Goal: Task Accomplishment & Management: Manage account settings

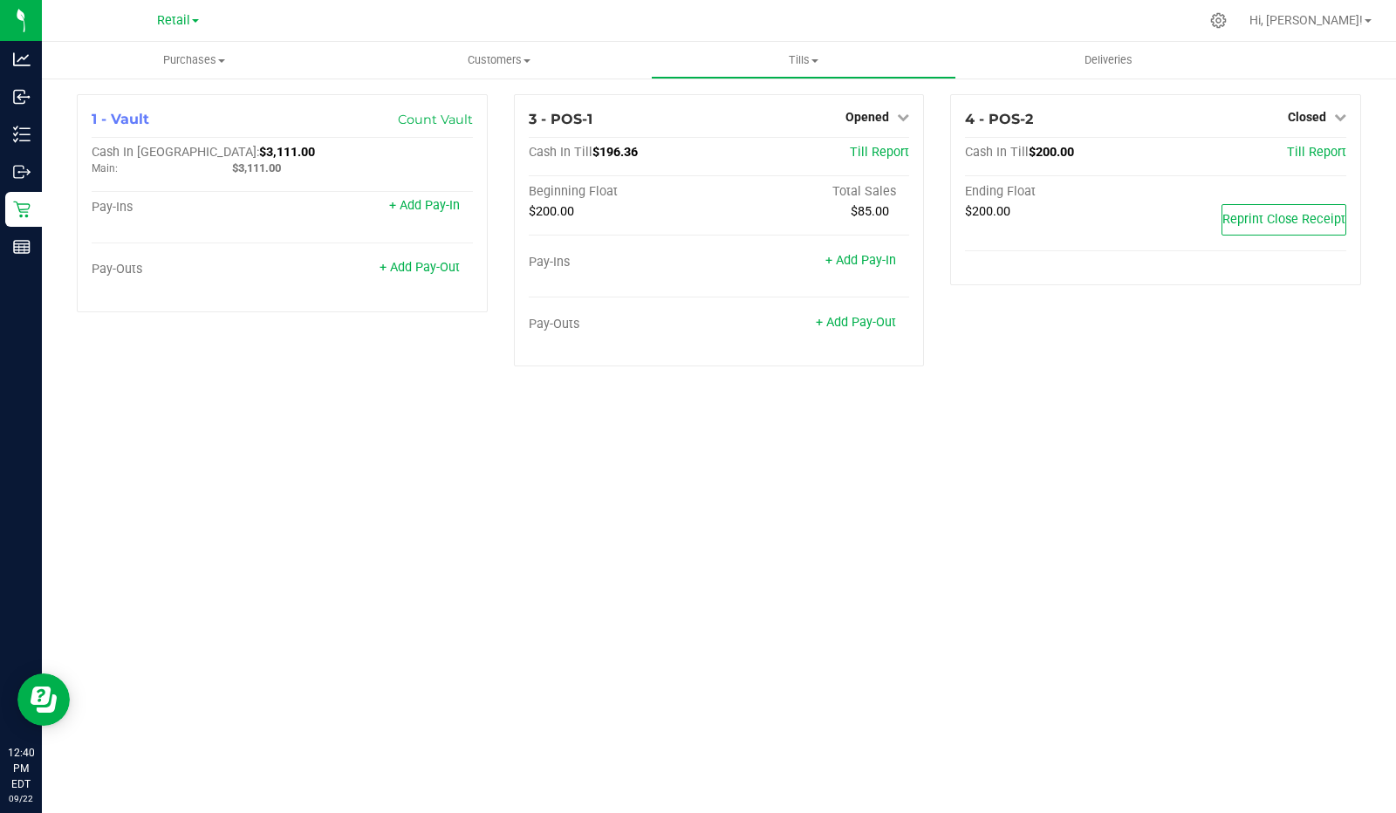
click at [23, 342] on div at bounding box center [21, 485] width 42 height 437
click at [161, 400] on div "Purchases Summary of purchases Fulfillment All purchases Customers All customer…" at bounding box center [719, 427] width 1354 height 771
click at [16, 214] on icon at bounding box center [21, 209] width 17 height 17
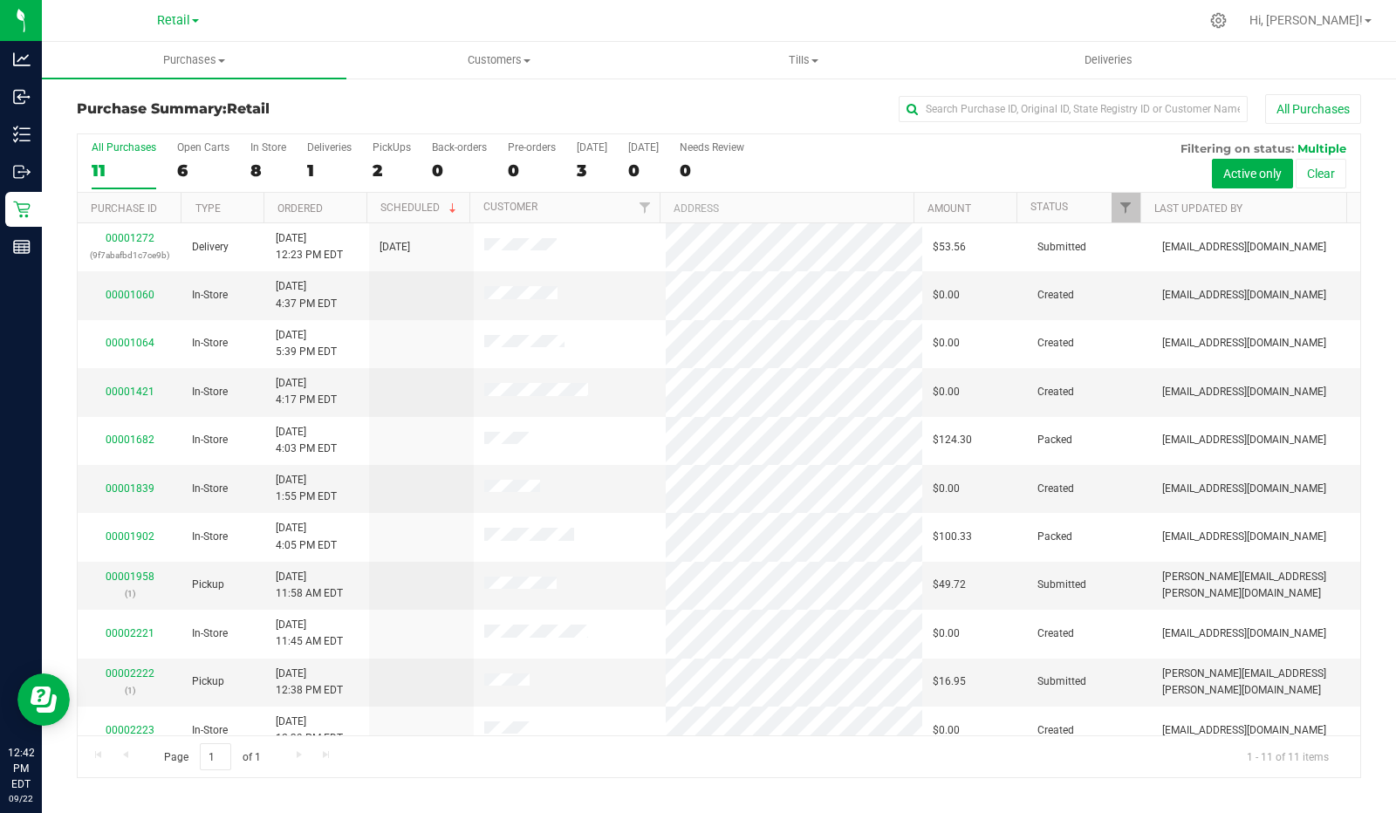
click at [386, 163] on div "2" at bounding box center [392, 171] width 38 height 20
click at [0, 0] on input "PickUps 2" at bounding box center [0, 0] width 0 height 0
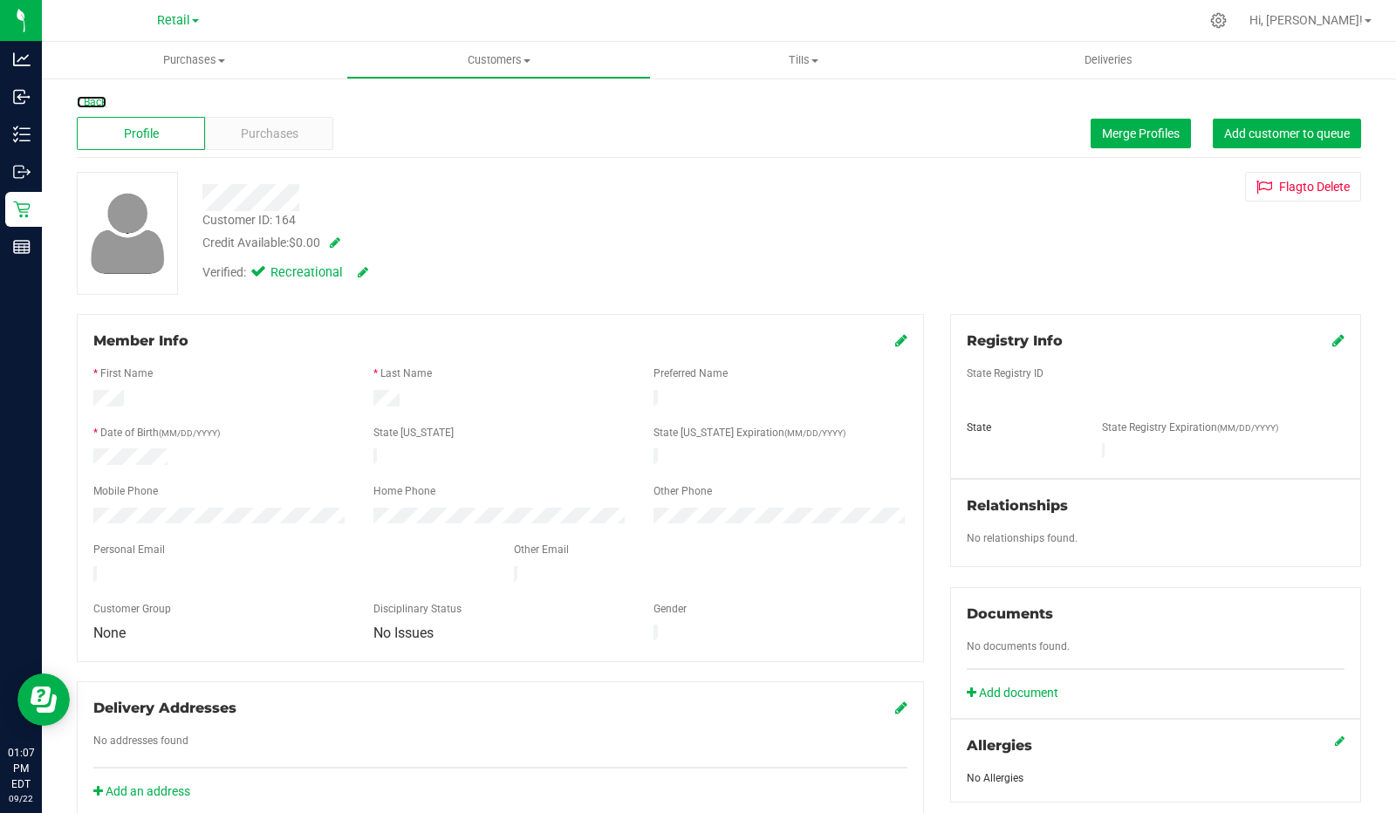
click at [102, 99] on link "Back" at bounding box center [92, 102] width 30 height 12
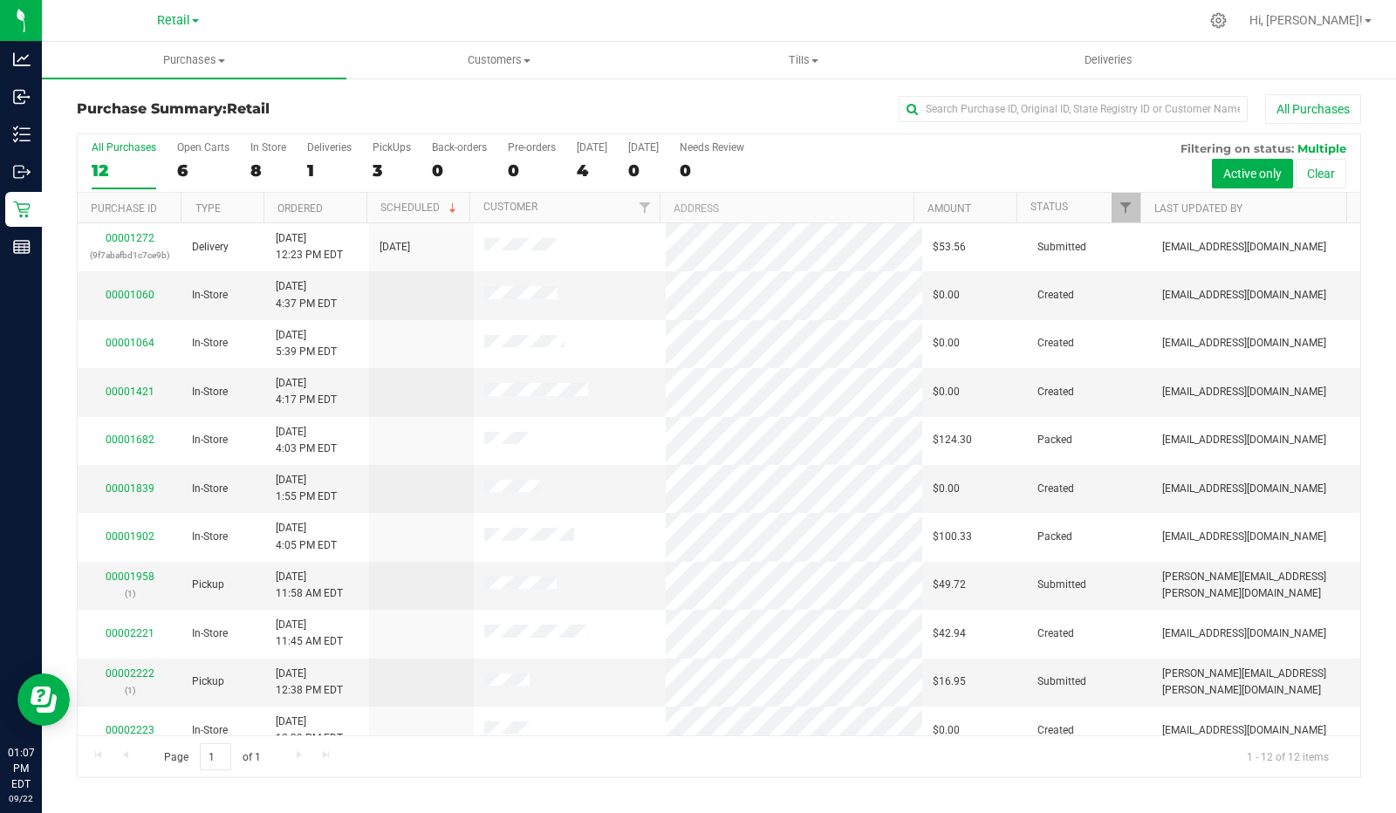
click at [386, 161] on div "3" at bounding box center [392, 171] width 38 height 20
click at [0, 0] on input "PickUps 3" at bounding box center [0, 0] width 0 height 0
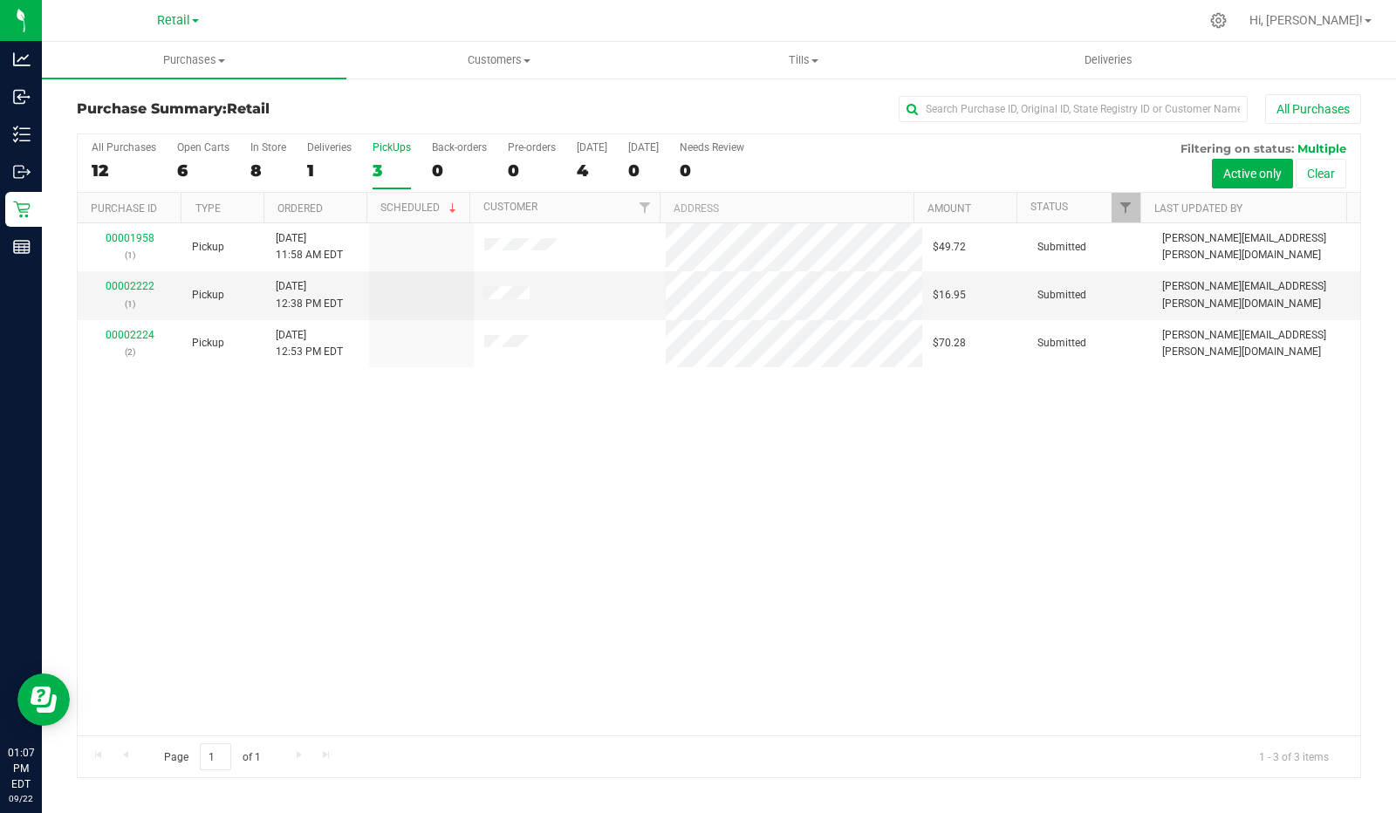
click at [320, 163] on div "1" at bounding box center [329, 171] width 44 height 20
click at [0, 0] on input "Deliveries 1" at bounding box center [0, 0] width 0 height 0
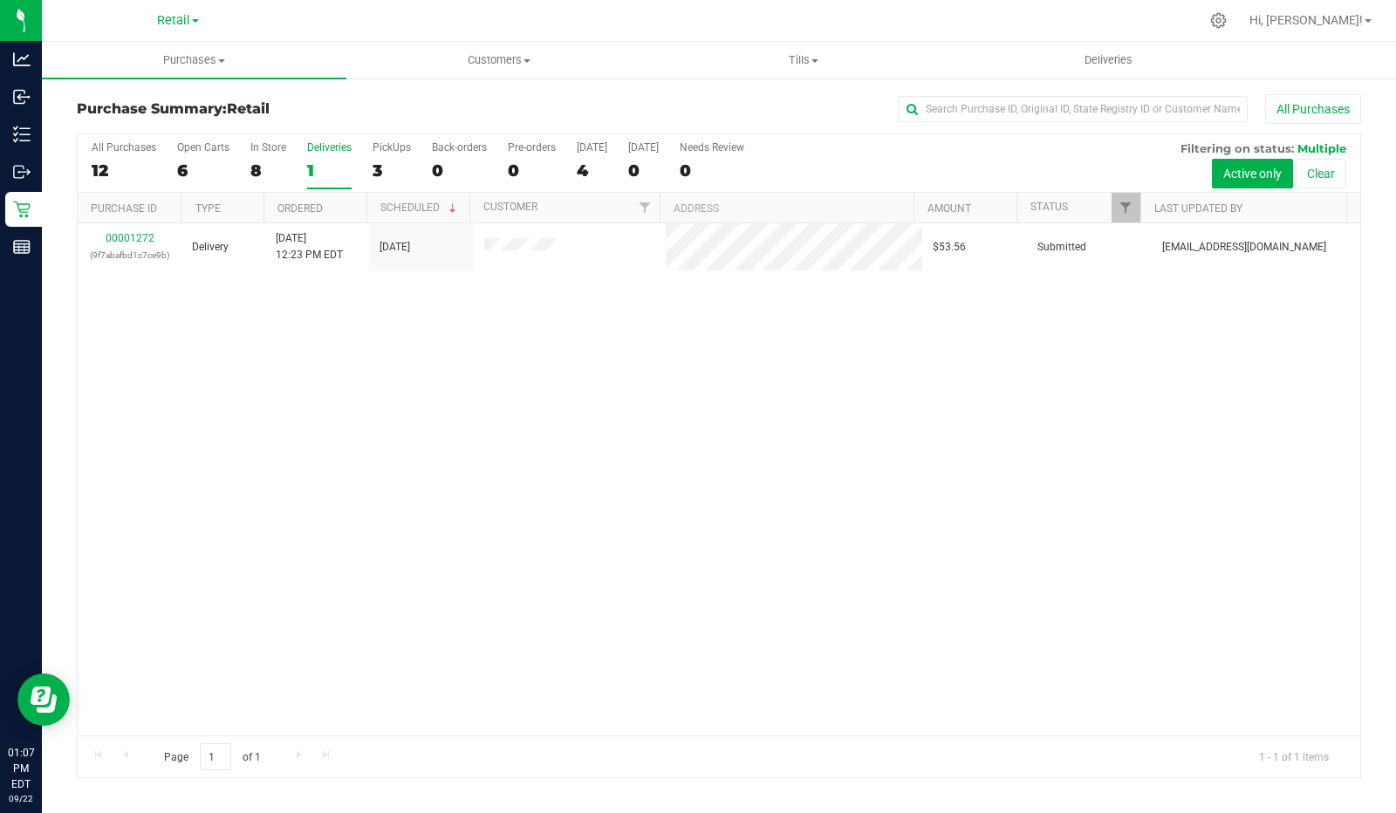
click at [391, 158] on label "PickUps 3" at bounding box center [392, 165] width 38 height 48
click at [0, 0] on input "PickUps 3" at bounding box center [0, 0] width 0 height 0
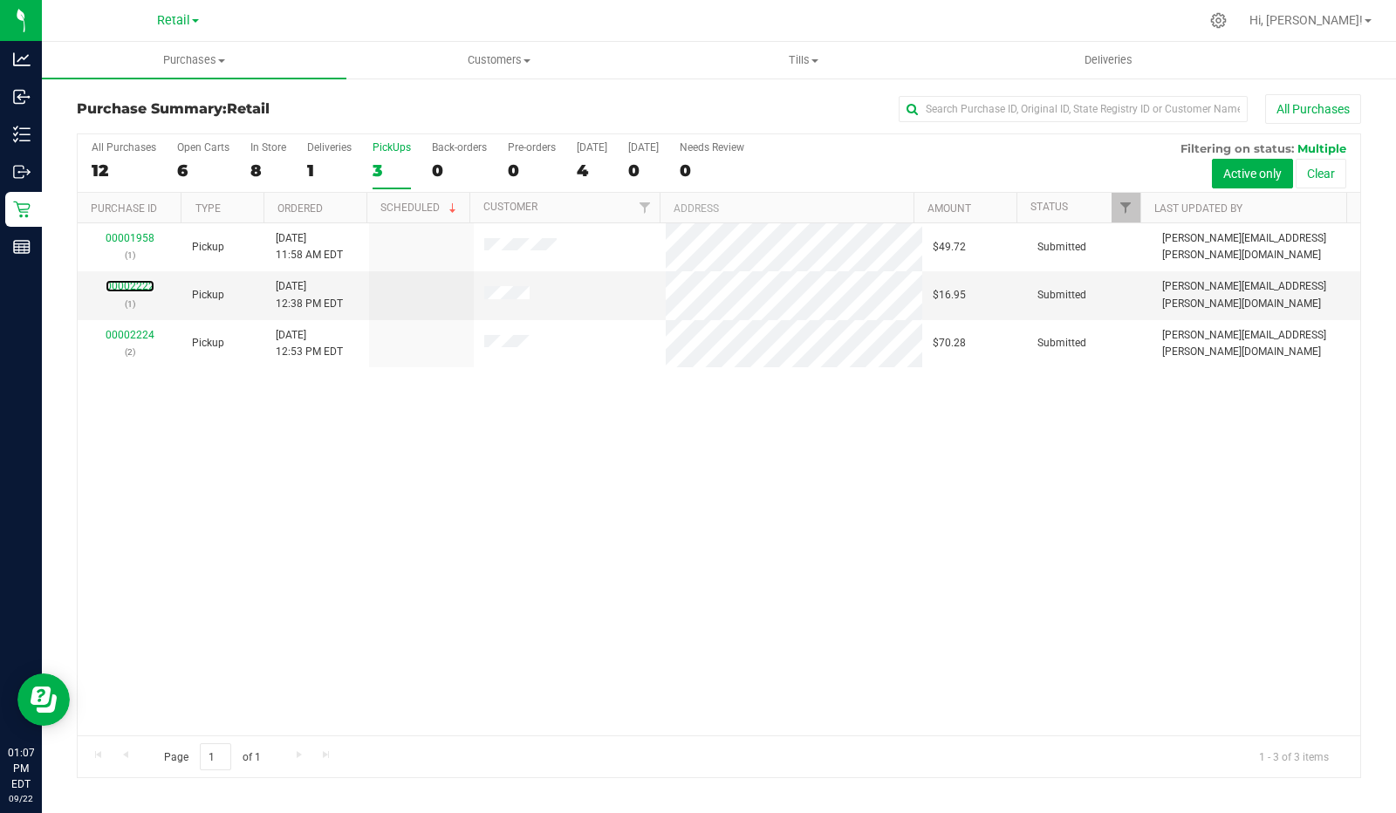
click at [137, 283] on link "00002222" at bounding box center [130, 286] width 49 height 12
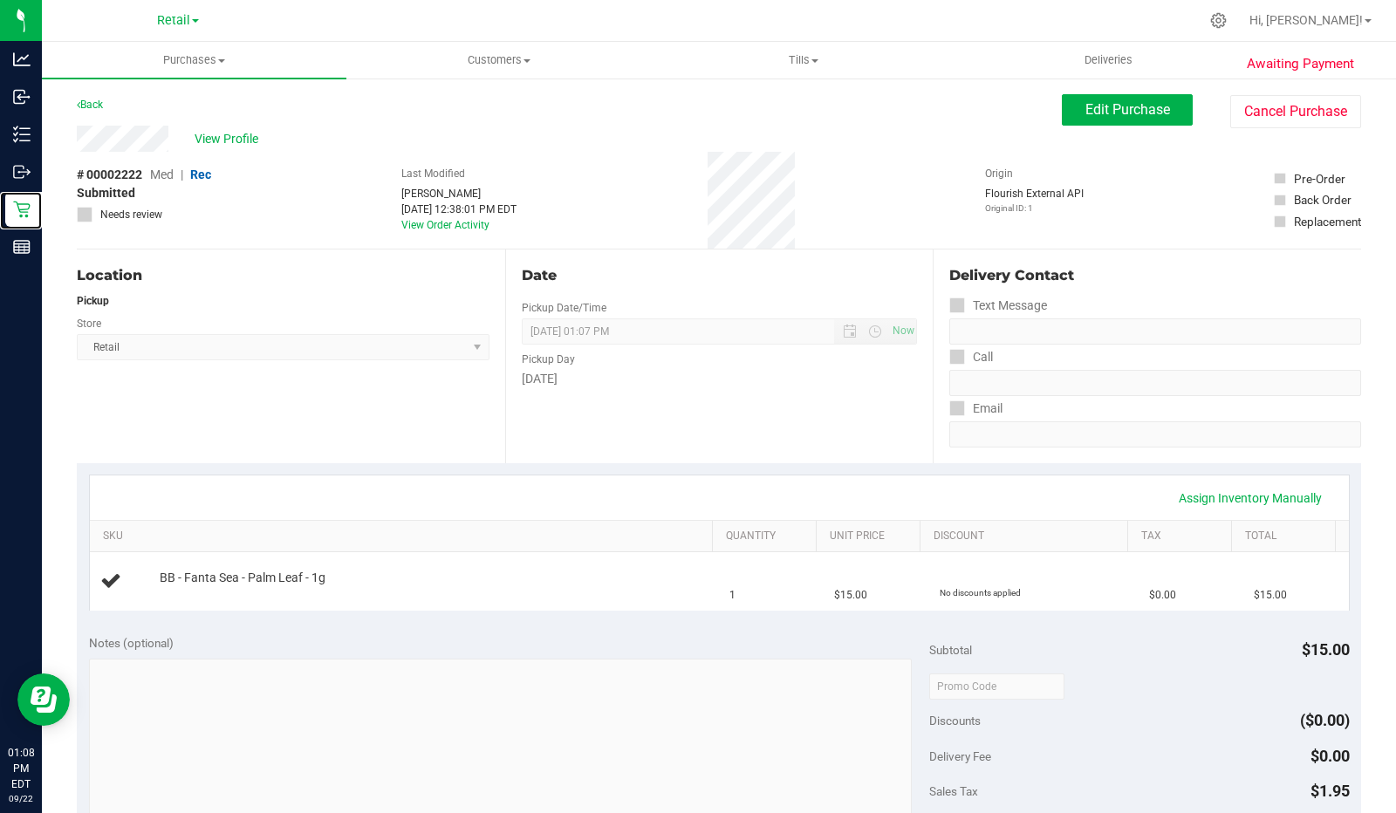
click at [12, 219] on div "Retail" at bounding box center [23, 209] width 37 height 35
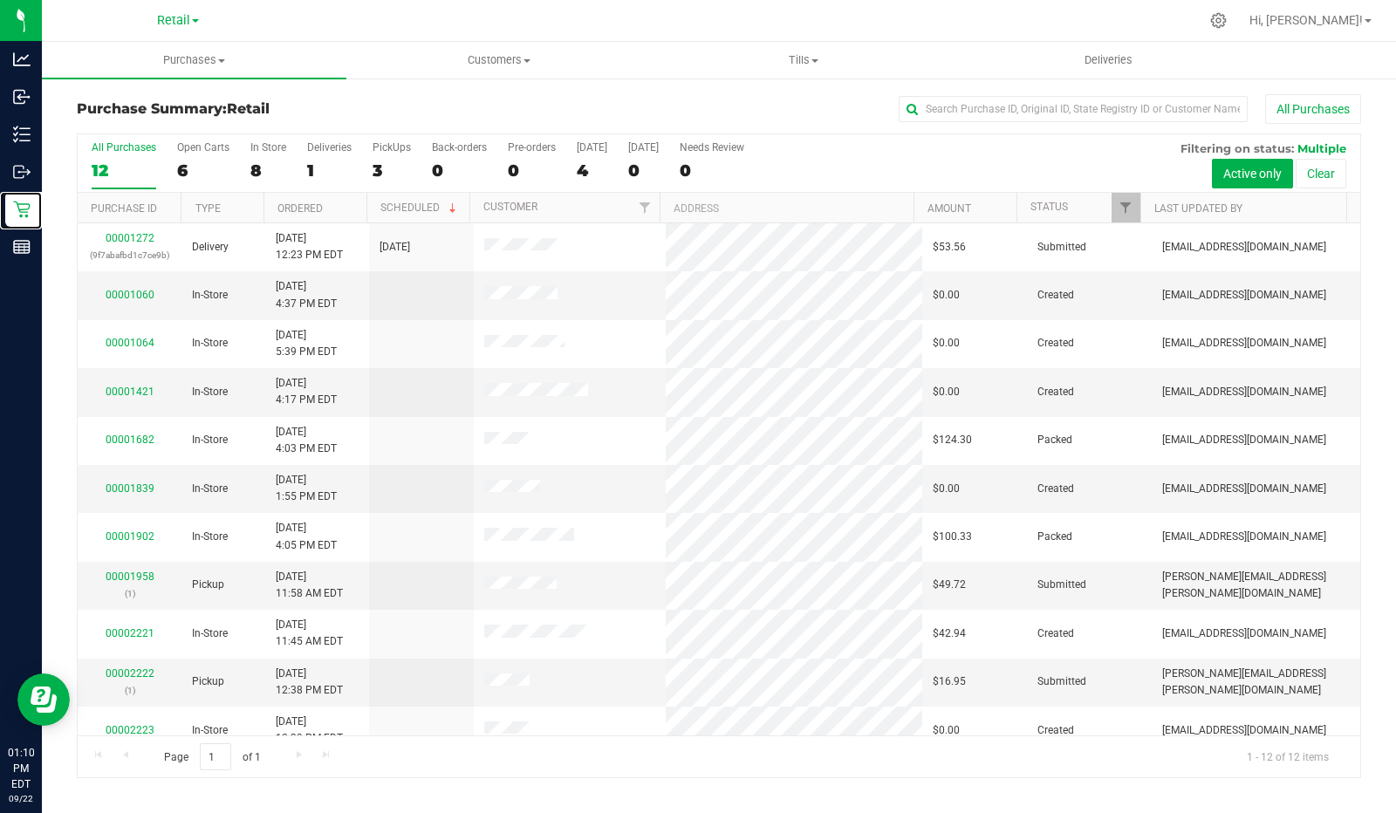
click at [0, 0] on p "Retail" at bounding box center [0, 0] width 0 height 0
click at [391, 149] on div "PickUps" at bounding box center [392, 147] width 38 height 12
click at [0, 0] on input "PickUps 3" at bounding box center [0, 0] width 0 height 0
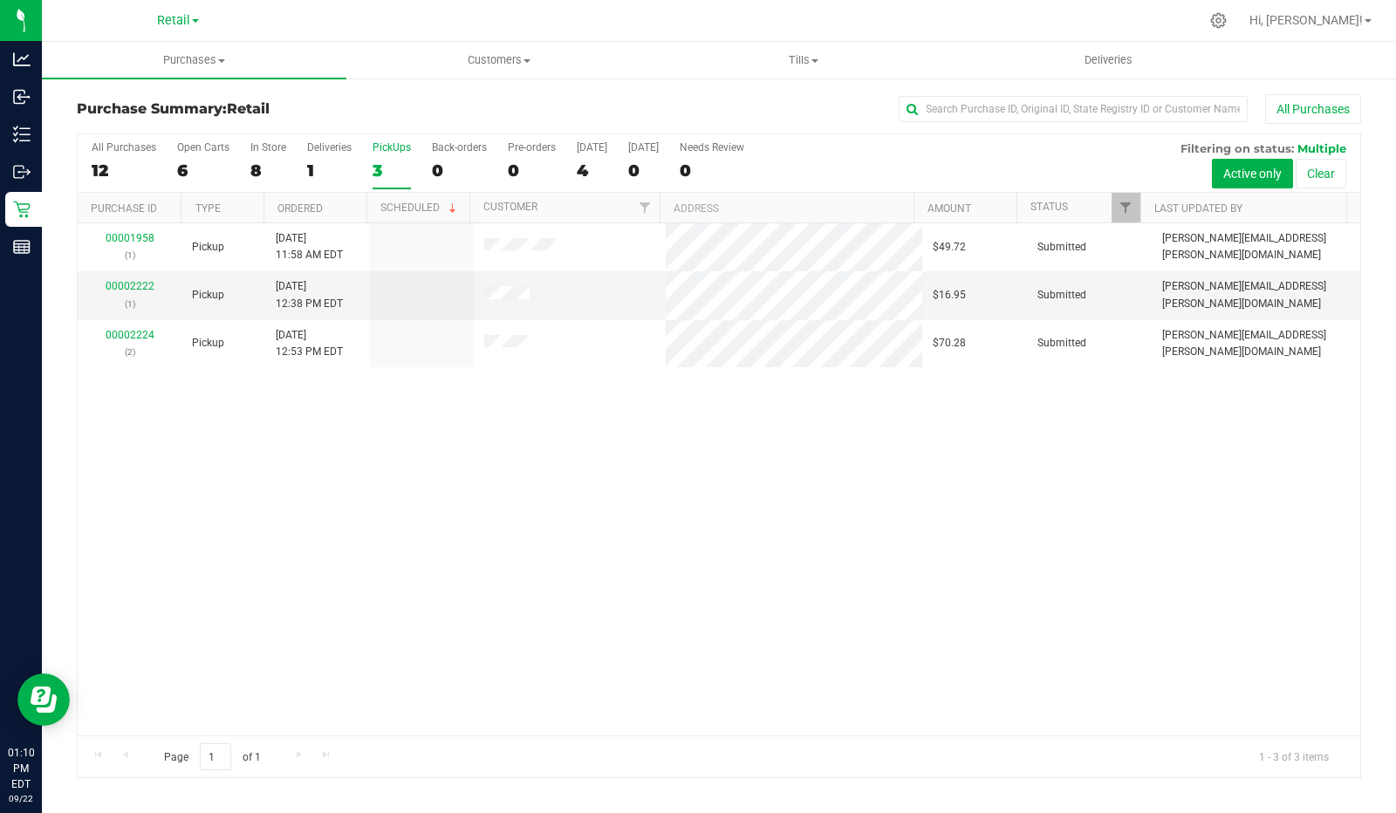
click at [114, 165] on div "12" at bounding box center [124, 171] width 65 height 20
click at [0, 0] on input "All Purchases 12" at bounding box center [0, 0] width 0 height 0
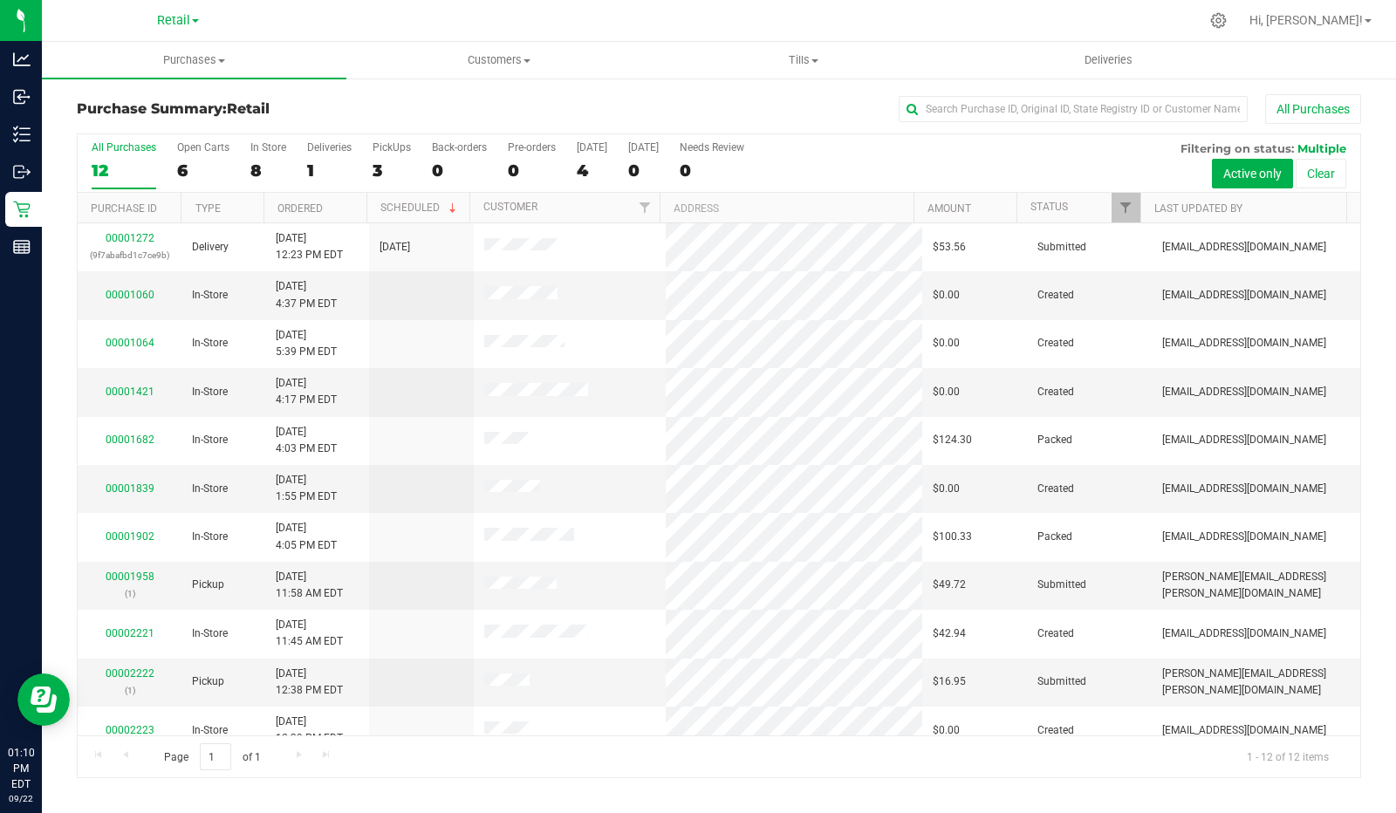
click at [380, 167] on div "3" at bounding box center [392, 171] width 38 height 20
click at [0, 0] on input "PickUps 3" at bounding box center [0, 0] width 0 height 0
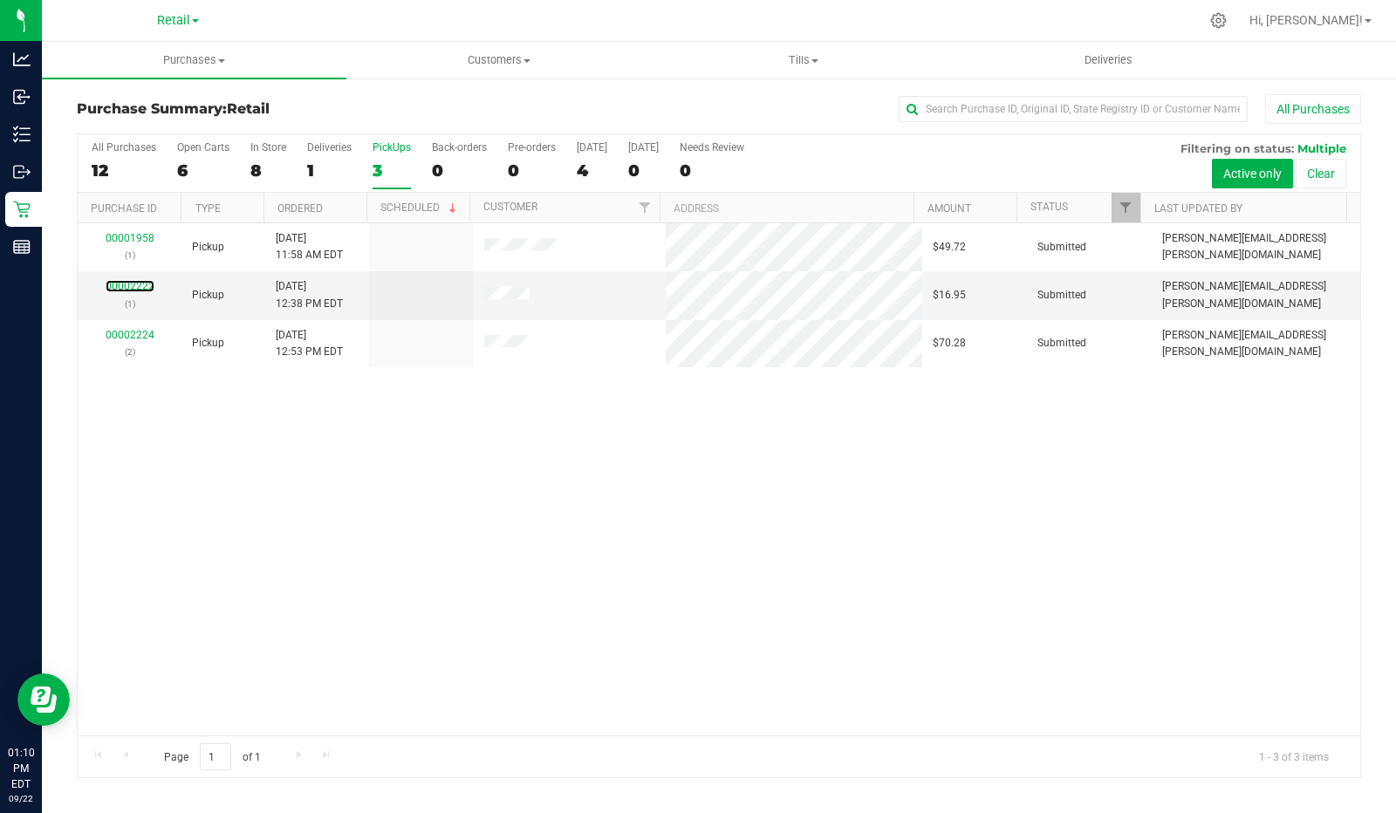
click at [130, 283] on link "00002222" at bounding box center [130, 286] width 49 height 12
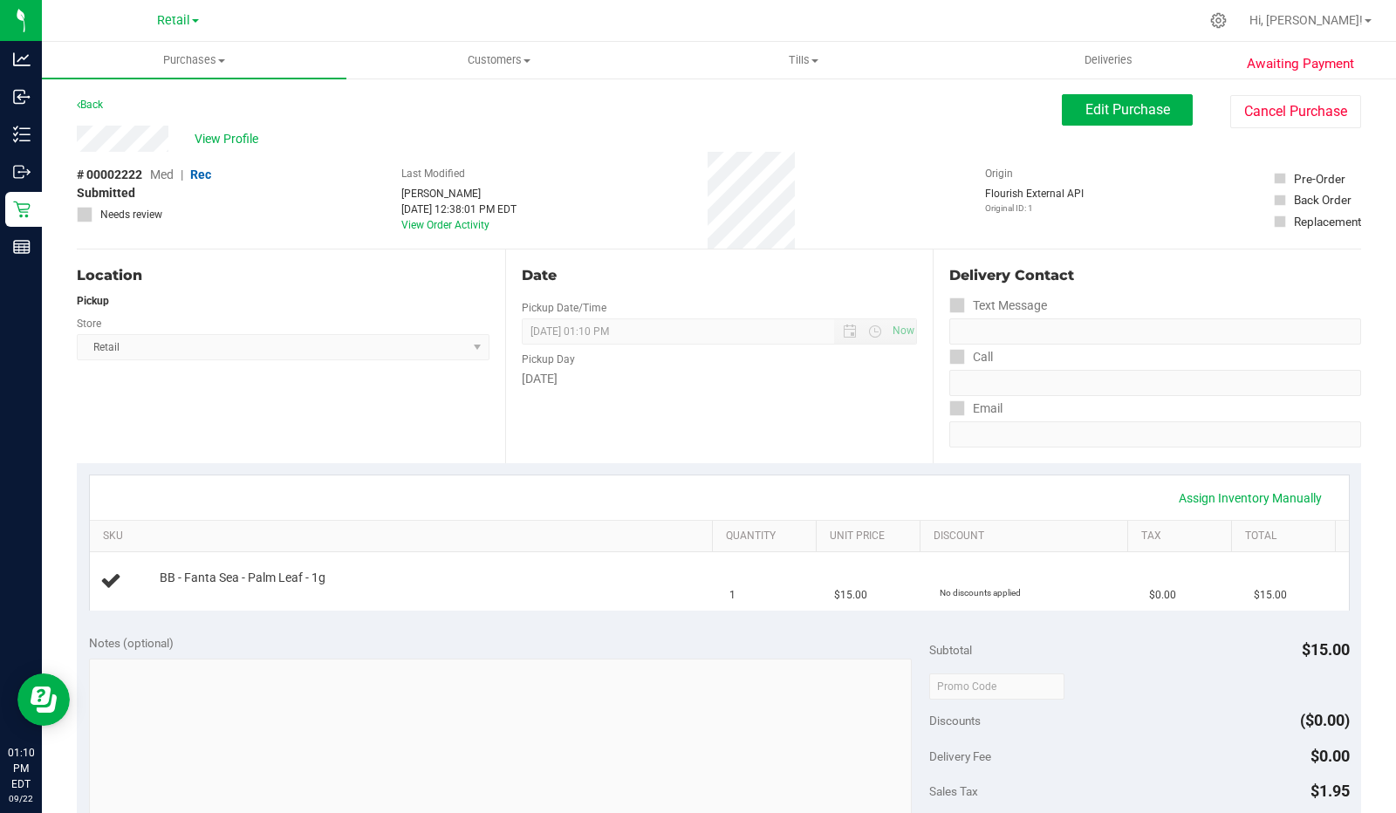
click at [98, 99] on link "Back" at bounding box center [90, 105] width 26 height 12
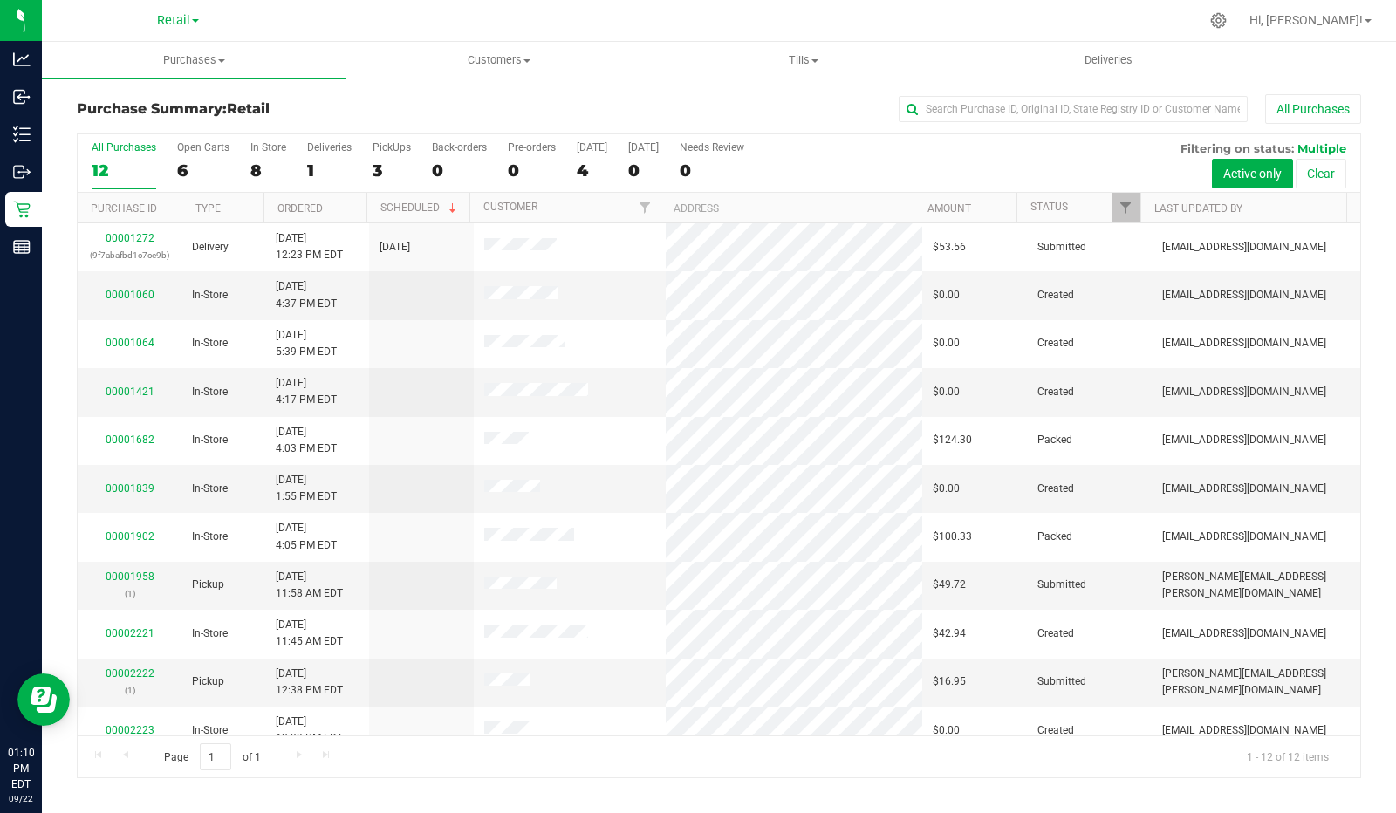
click at [387, 161] on div "3" at bounding box center [392, 171] width 38 height 20
click at [0, 0] on input "PickUps 3" at bounding box center [0, 0] width 0 height 0
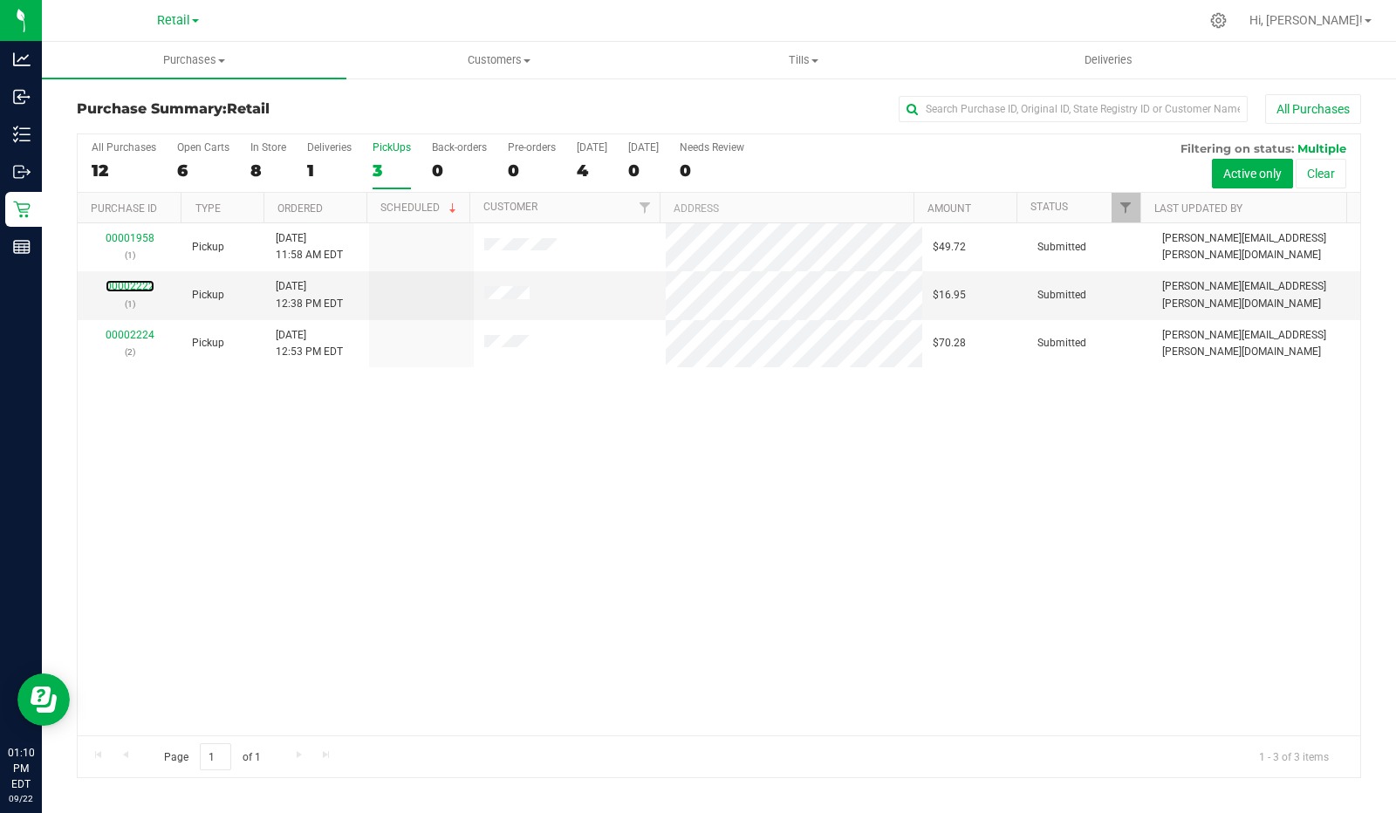
click at [142, 283] on link "00002222" at bounding box center [130, 286] width 49 height 12
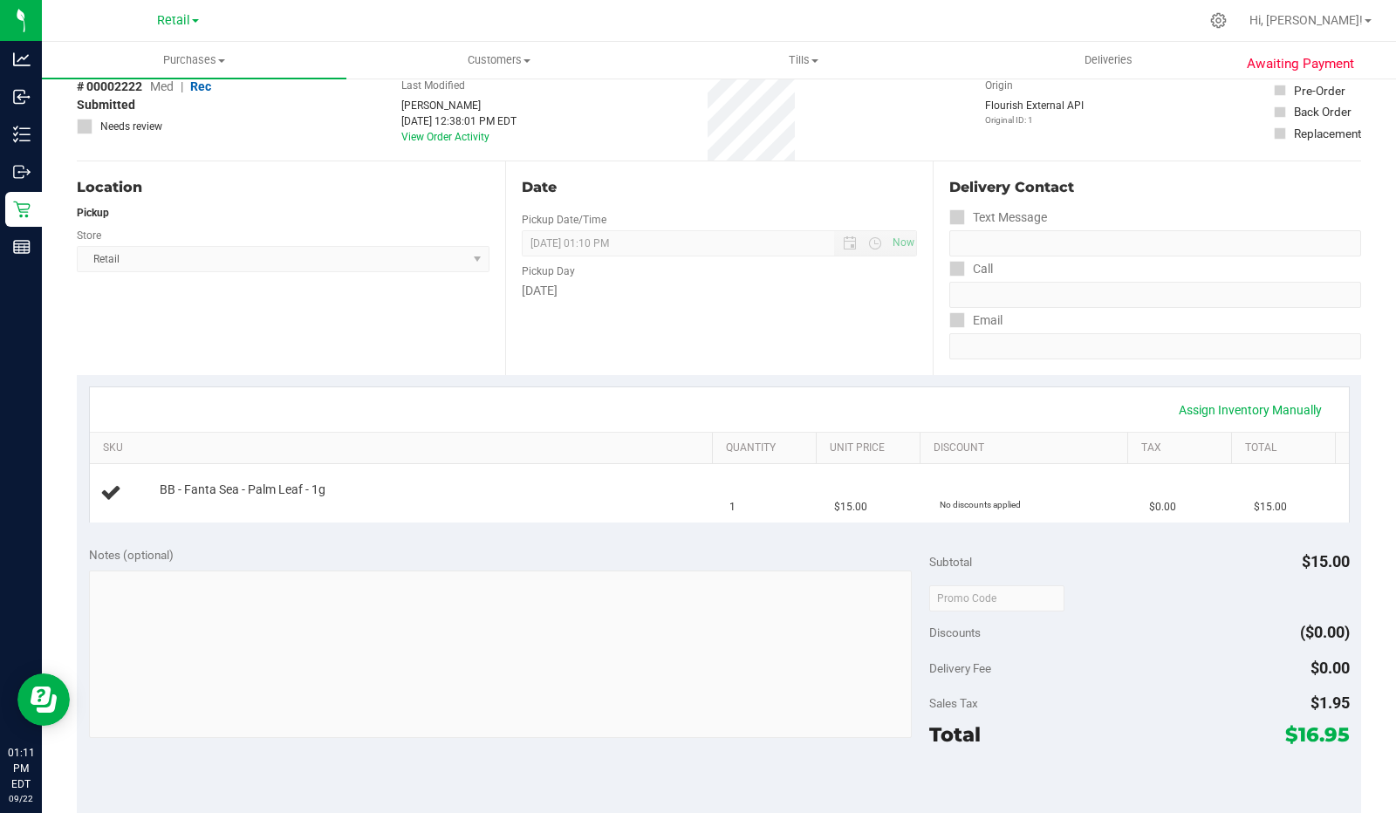
scroll to position [96, 0]
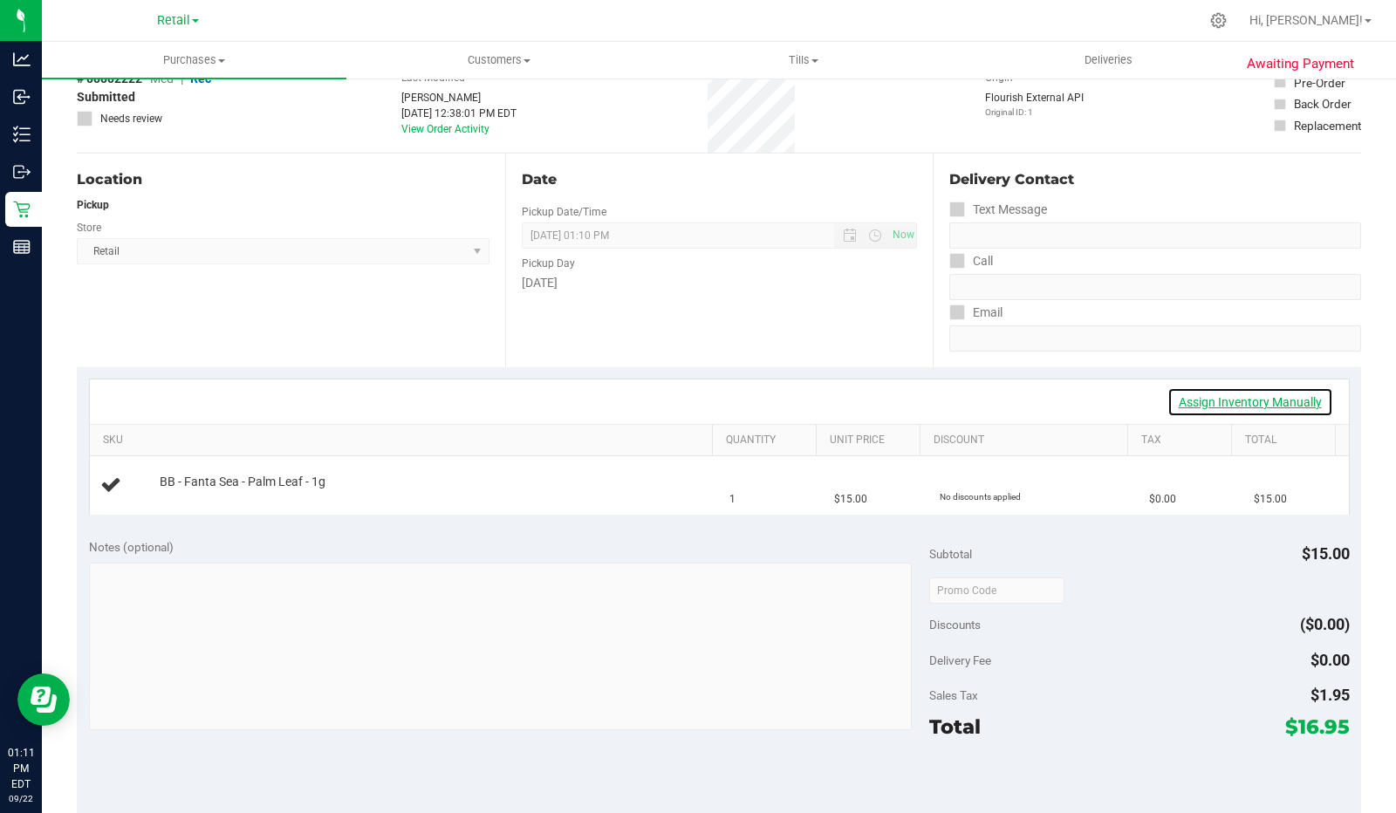
click at [1239, 401] on link "Assign Inventory Manually" at bounding box center [1250, 402] width 166 height 30
click at [1293, 400] on link "Save & Exit" at bounding box center [1292, 402] width 82 height 30
click at [1244, 400] on link "Assign Inventory Manually" at bounding box center [1250, 402] width 166 height 30
click at [193, 489] on link "Add Package" at bounding box center [191, 494] width 63 height 12
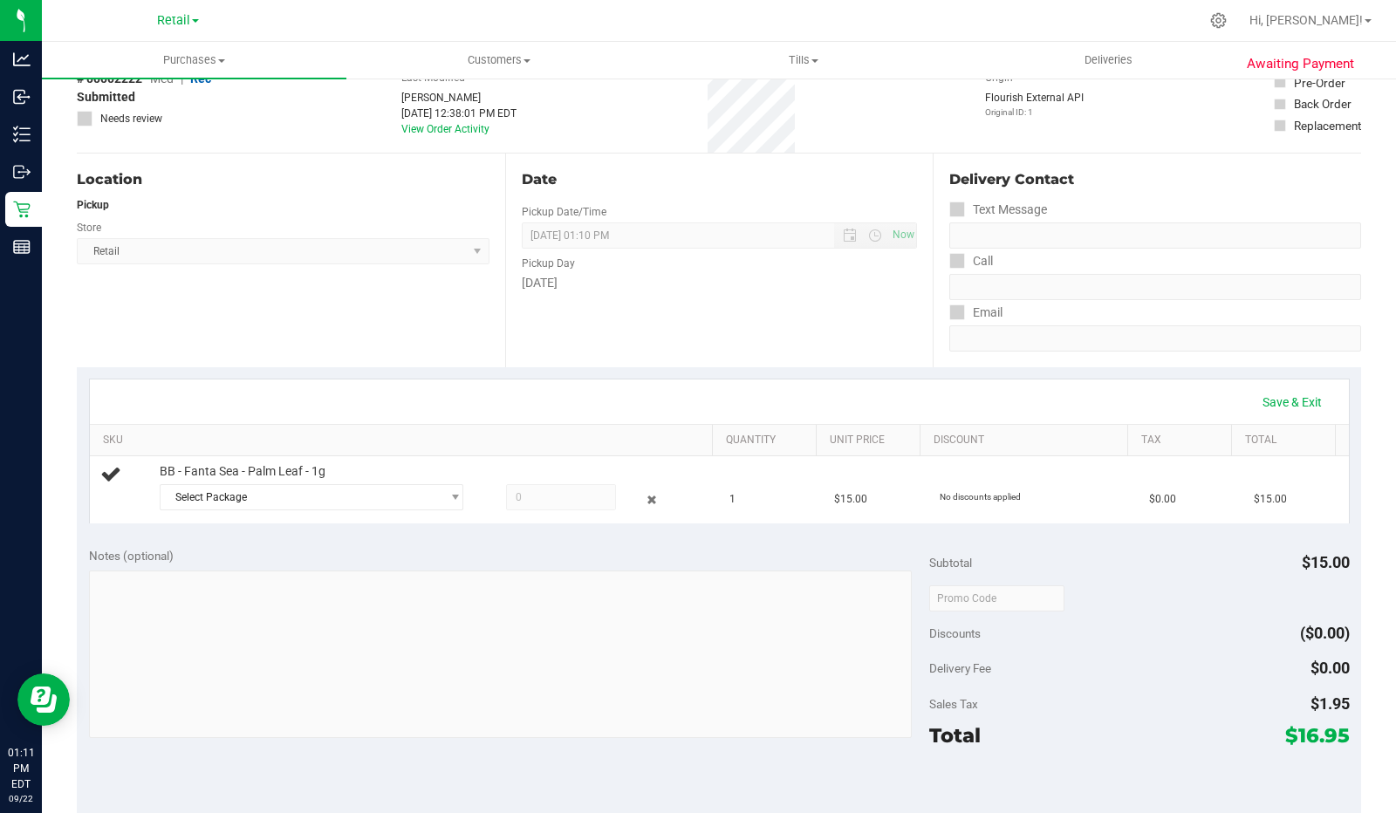
click at [448, 495] on span "select" at bounding box center [454, 497] width 13 height 14
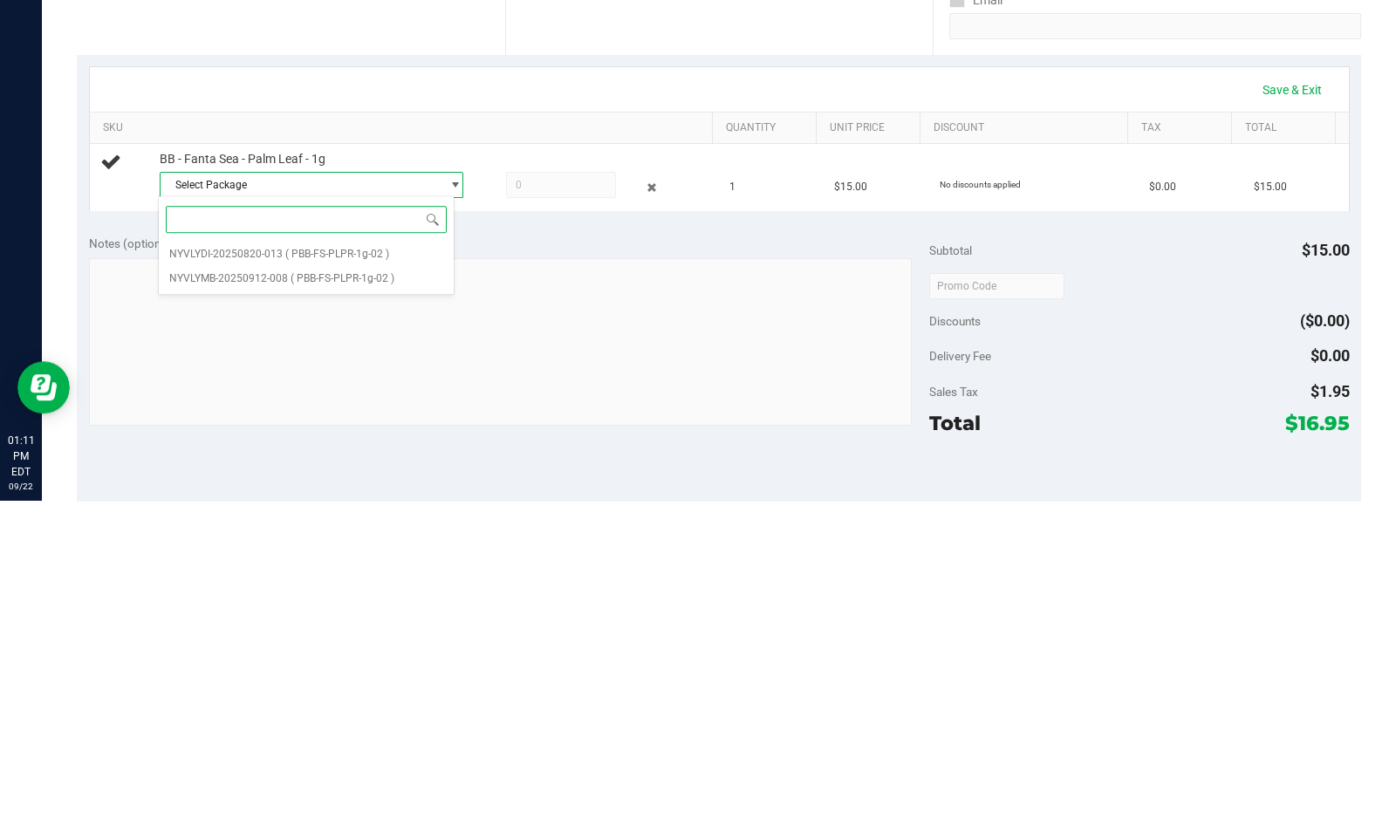
click at [295, 591] on span "( PBB-FS-PLPR-1g-02 )" at bounding box center [343, 591] width 104 height 12
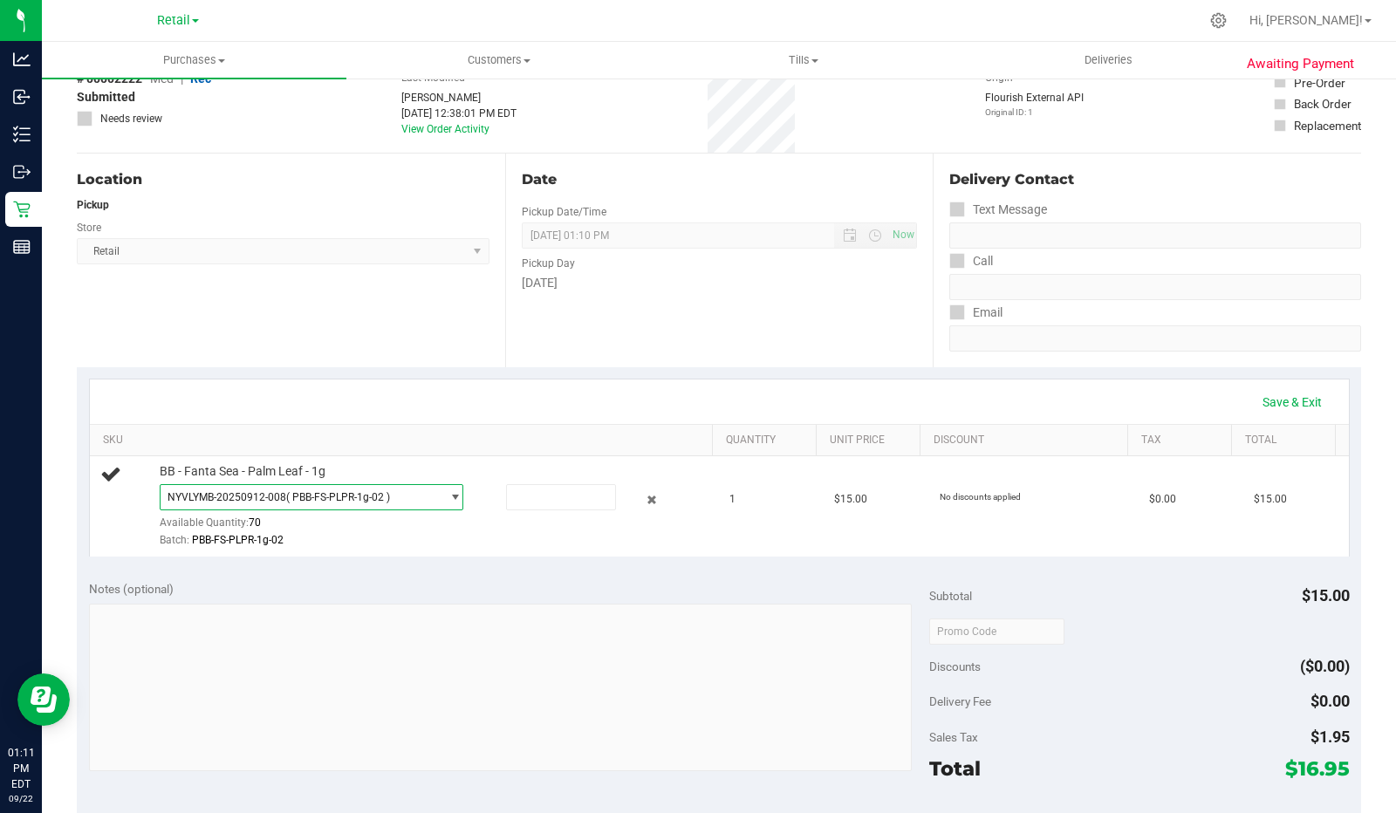
click at [545, 498] on input "text" at bounding box center [561, 497] width 108 height 24
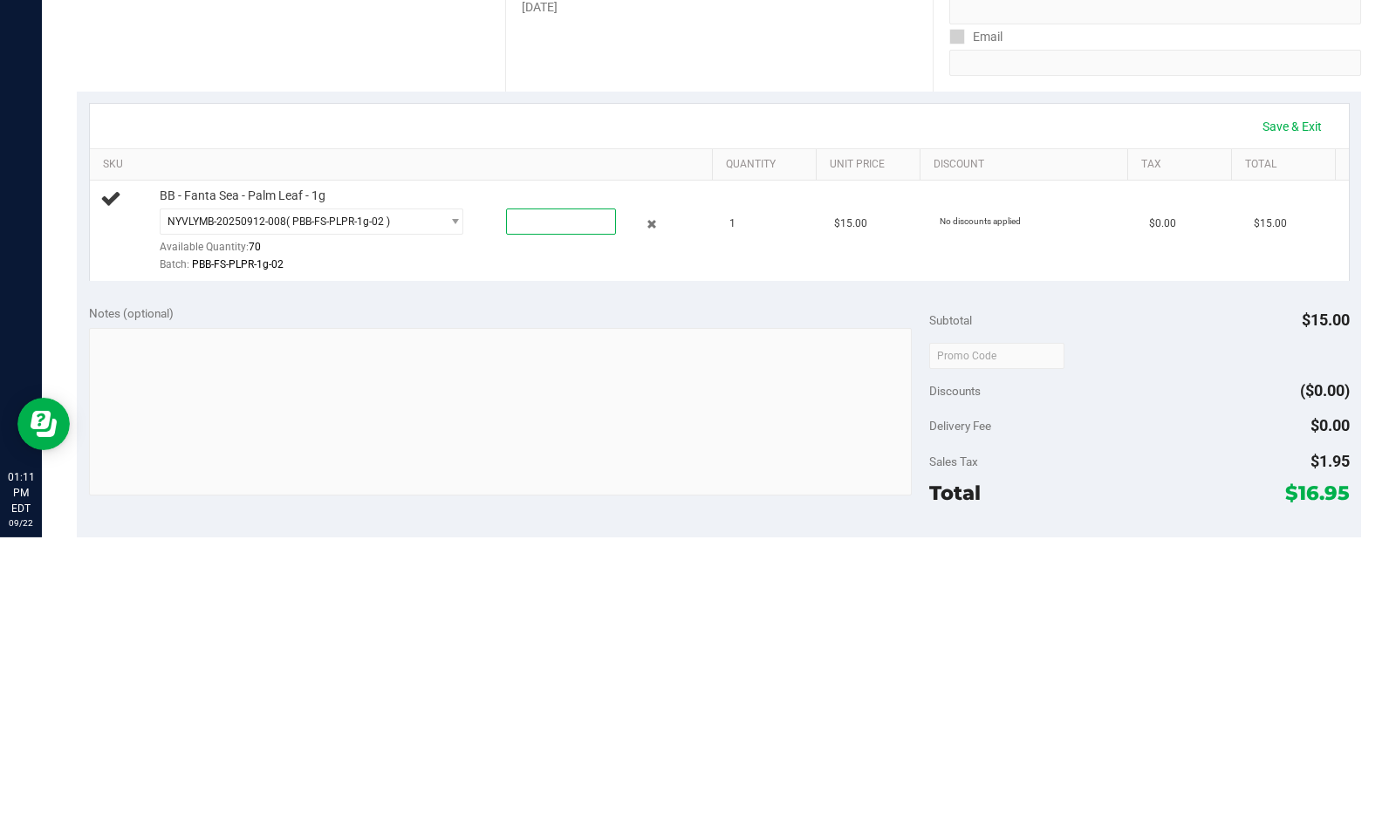
type input "1"
click at [561, 580] on div "Notes (optional)" at bounding box center [509, 588] width 840 height 17
type input "1.0000"
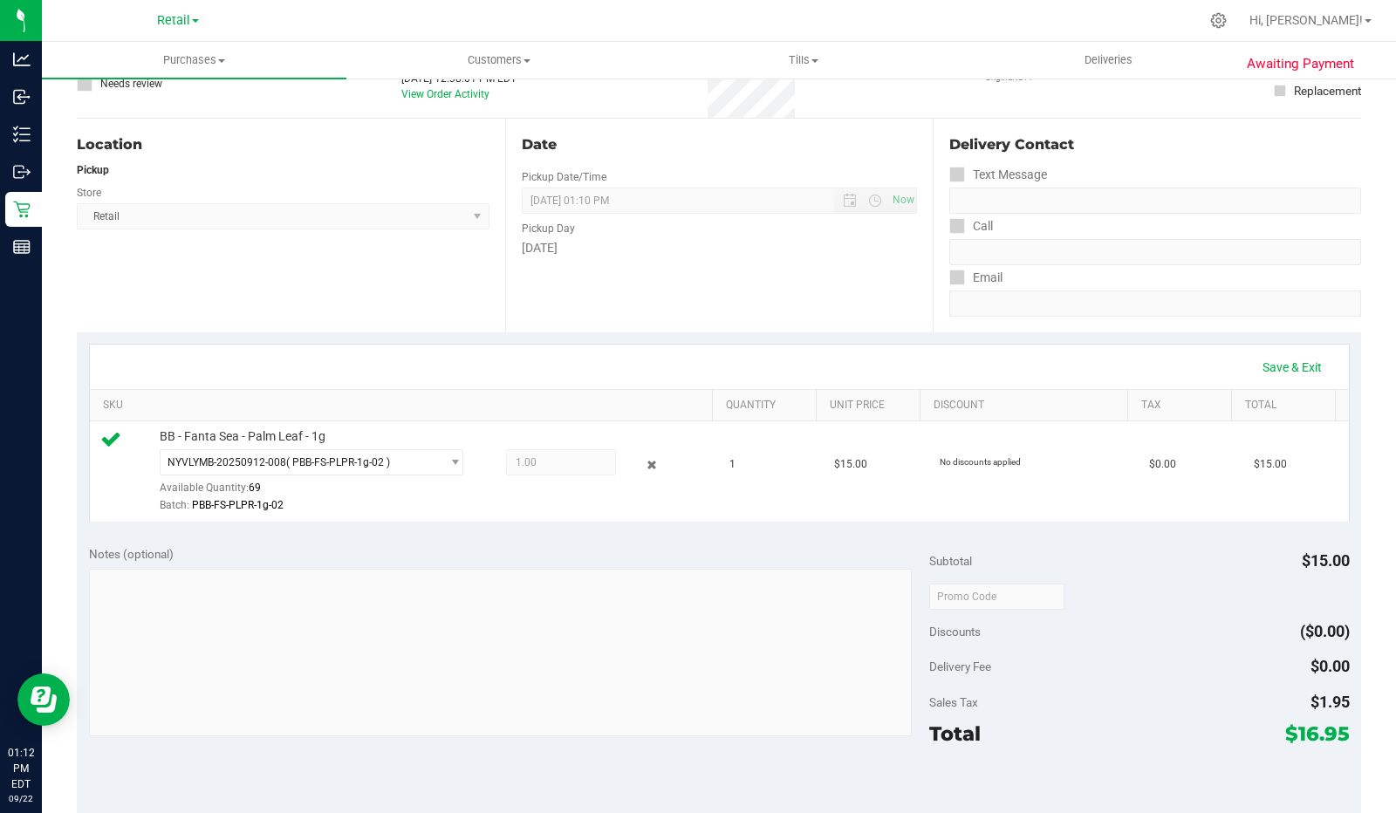
scroll to position [0, 0]
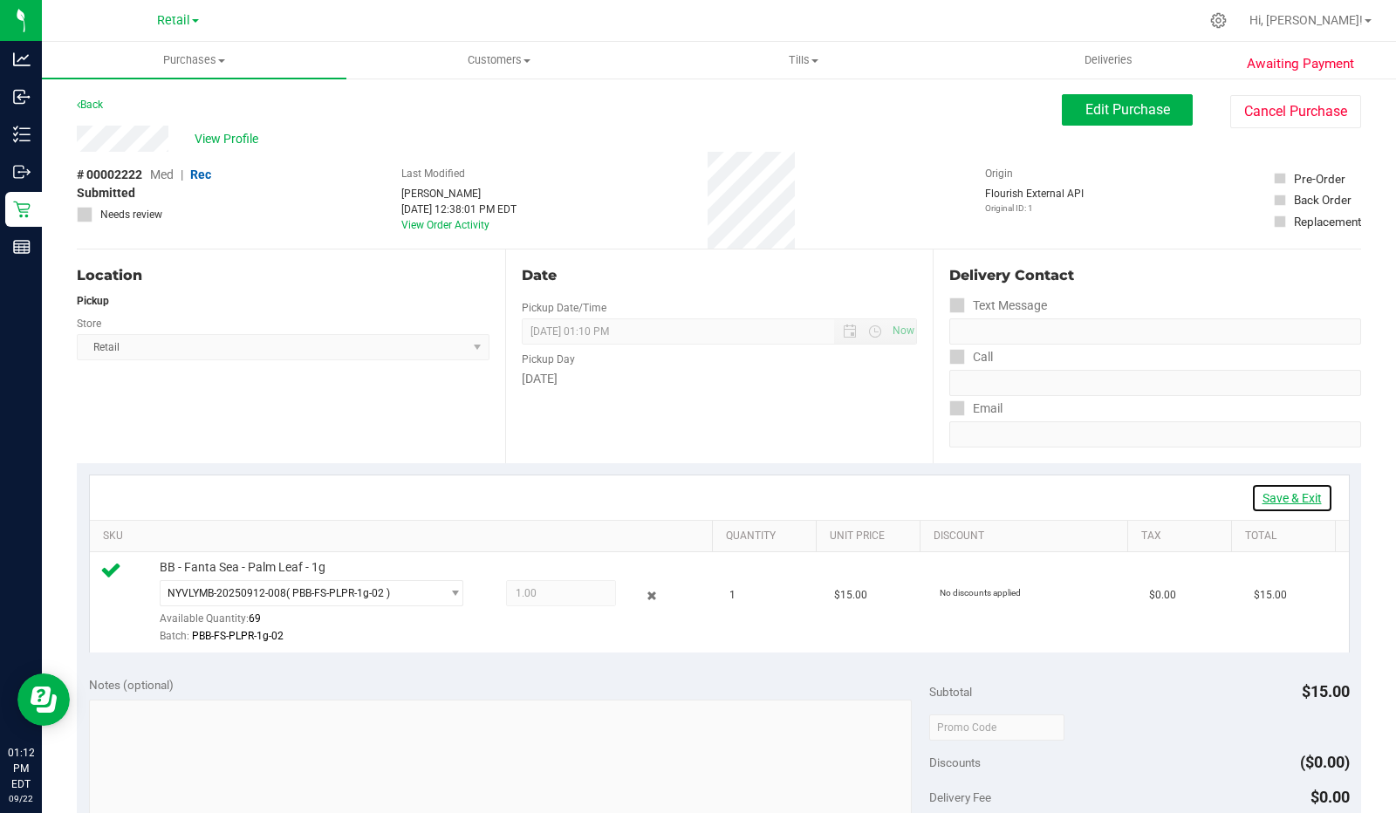
click at [1291, 493] on link "Save & Exit" at bounding box center [1292, 498] width 82 height 30
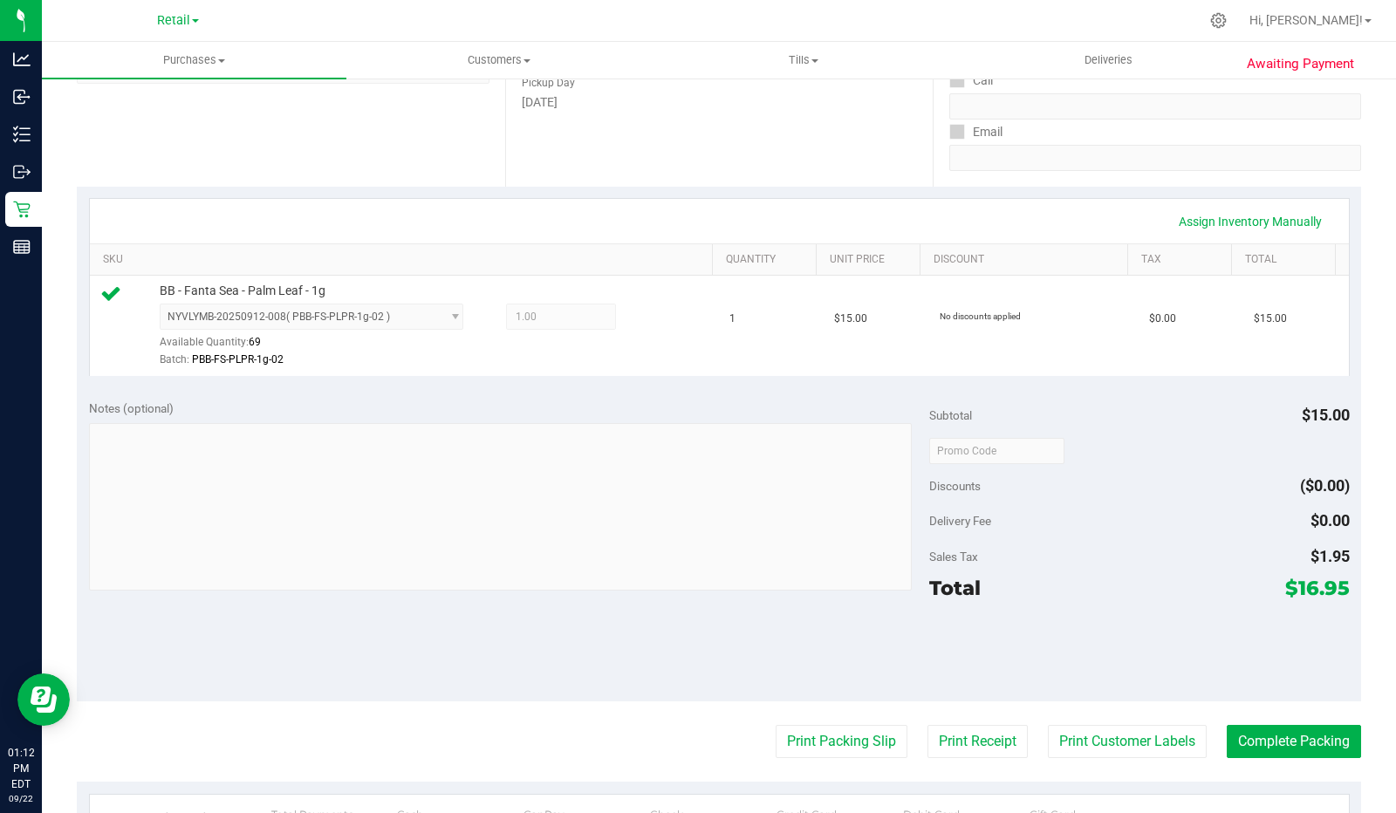
scroll to position [280, 0]
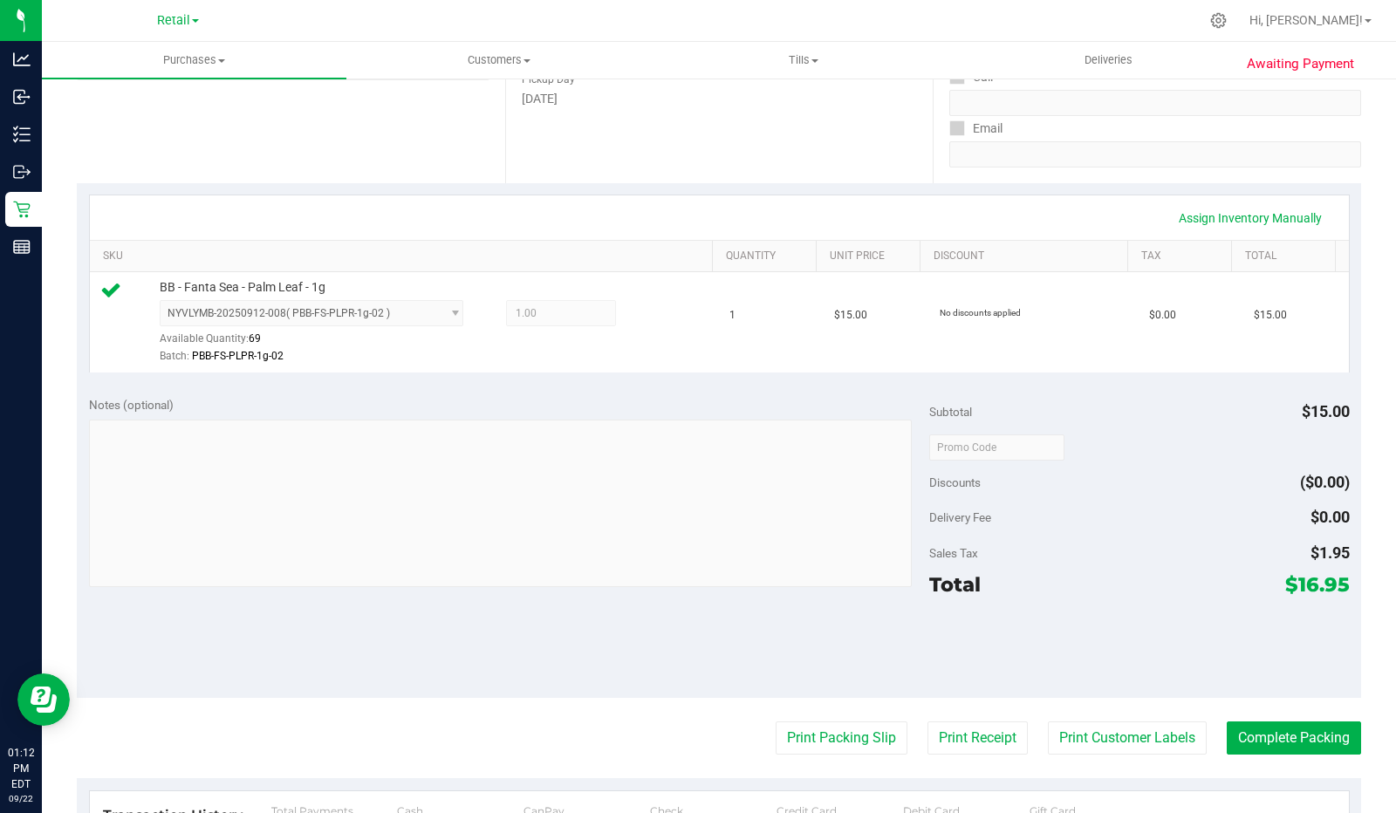
click at [848, 739] on button "Print Packing Slip" at bounding box center [842, 738] width 132 height 33
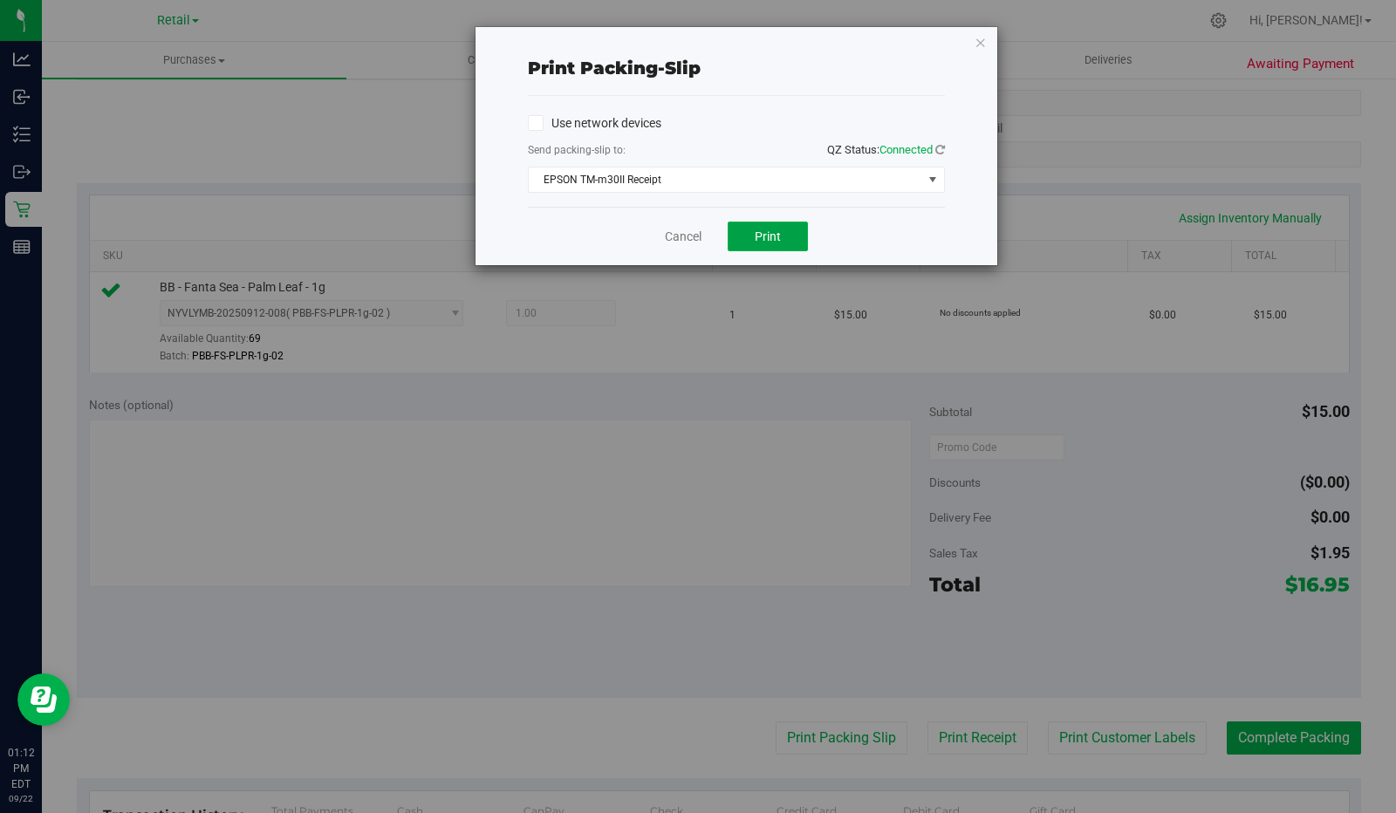
click at [774, 236] on span "Print" at bounding box center [768, 236] width 26 height 14
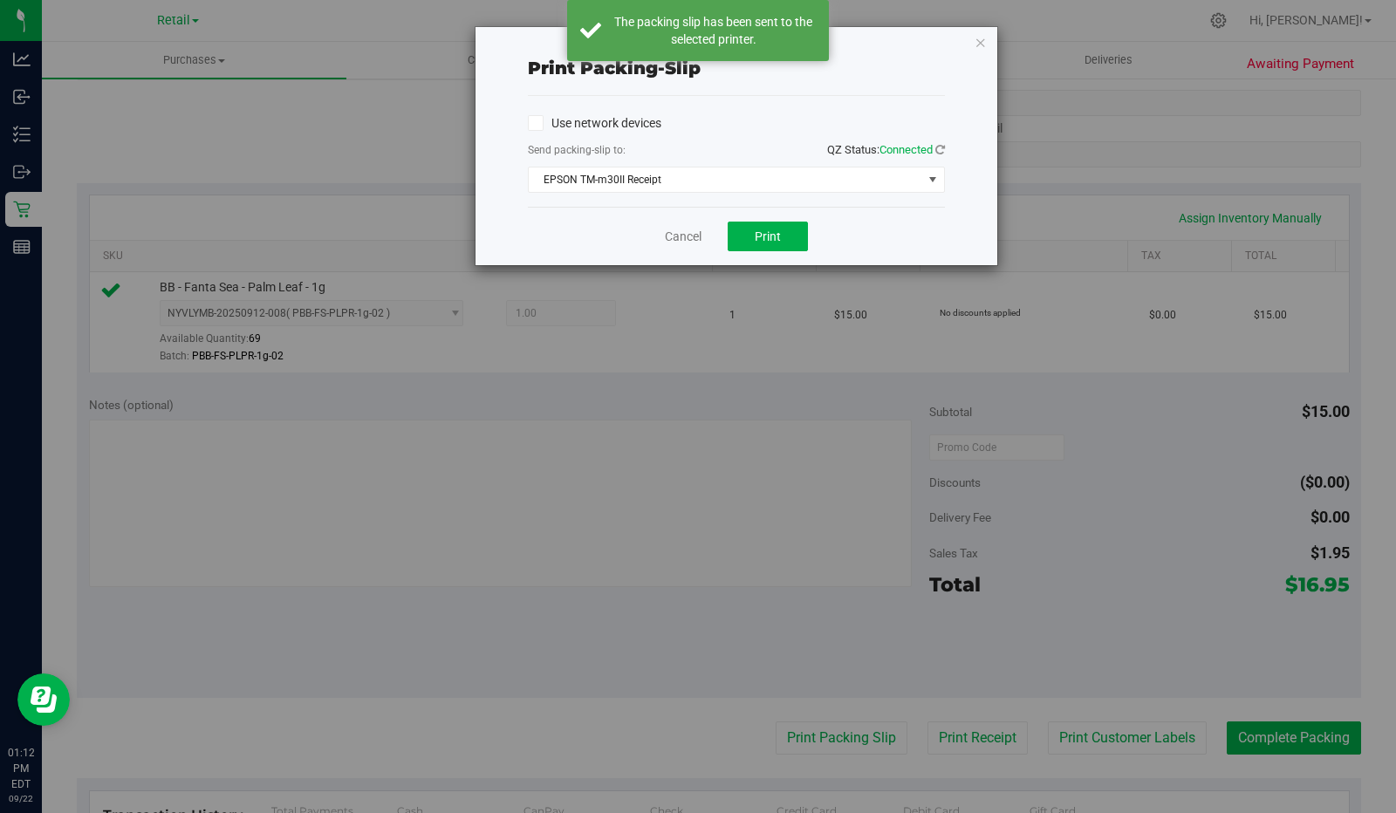
click at [708, 695] on div "Print packing-slip Use network devices Send packing-slip to: QZ Status: Connect…" at bounding box center [704, 406] width 1409 height 813
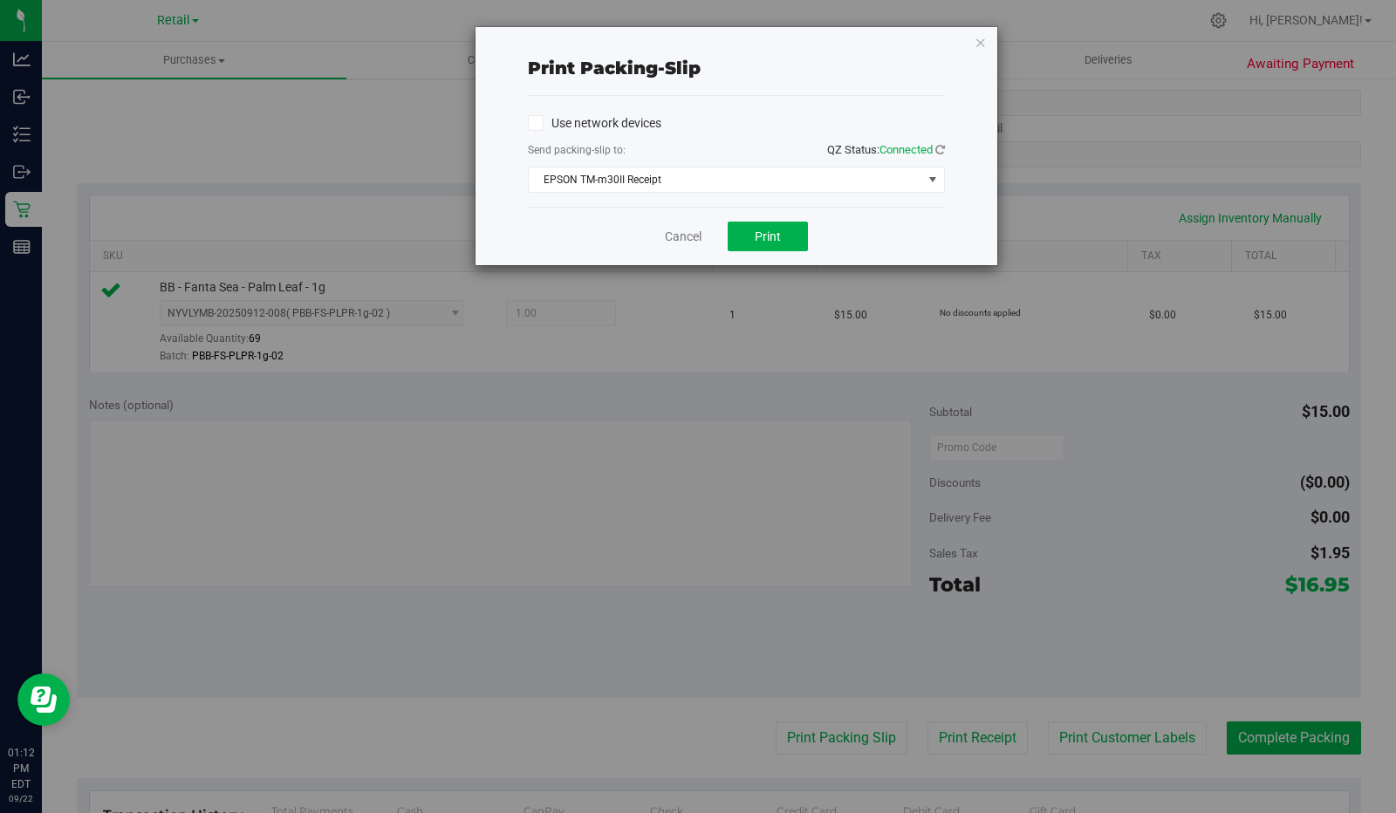
click at [930, 178] on span "select" at bounding box center [933, 180] width 14 height 14
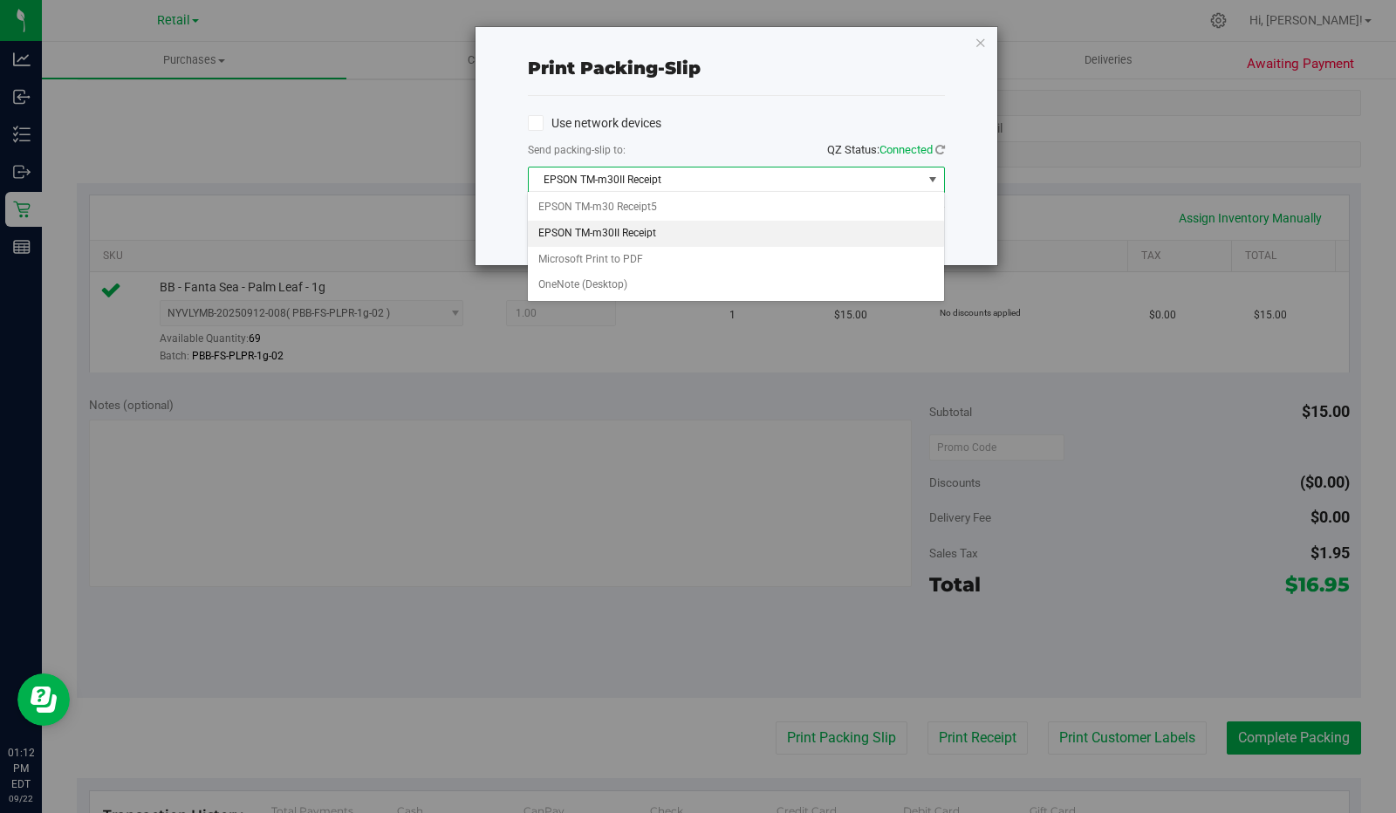
click at [928, 181] on span "select" at bounding box center [933, 180] width 14 height 14
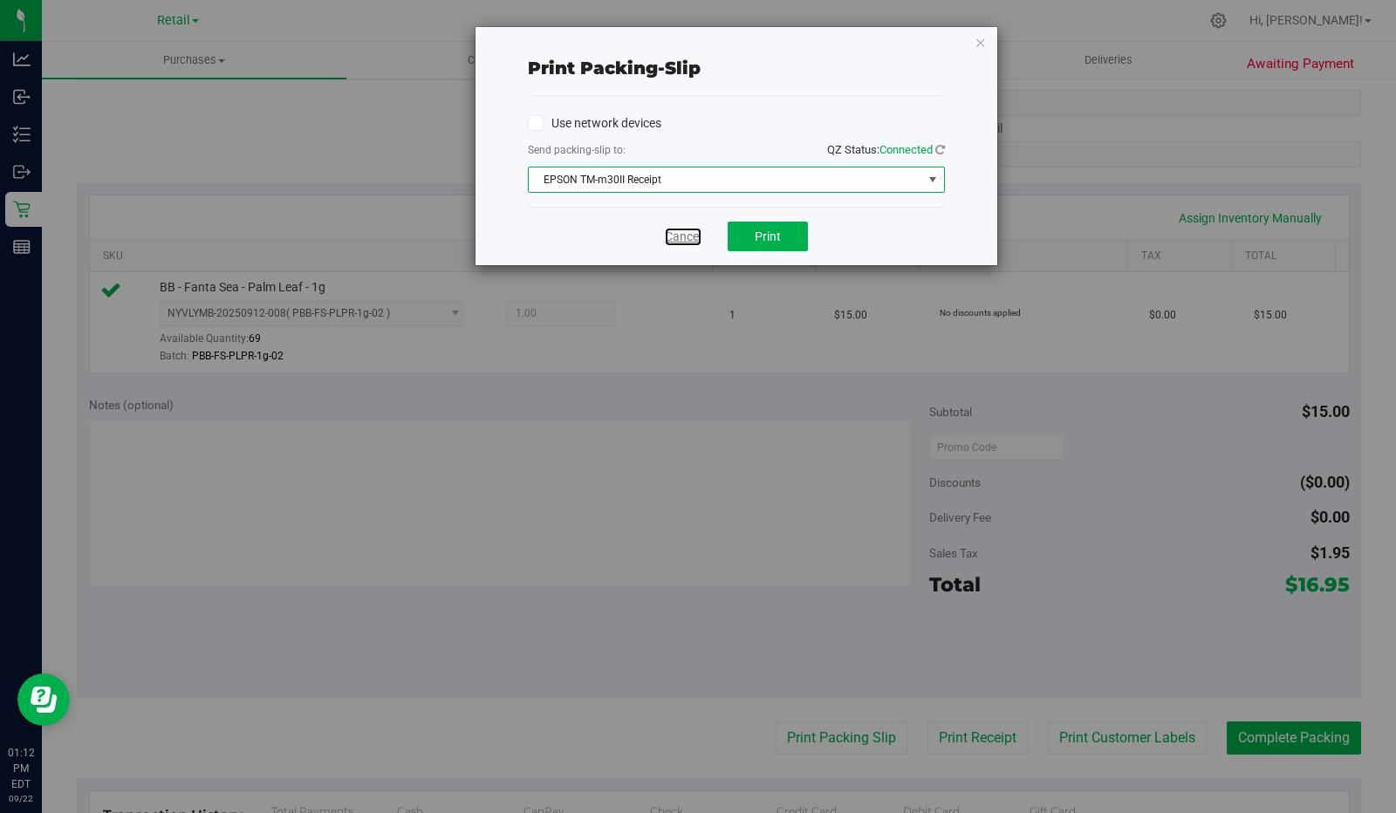
click at [677, 233] on link "Cancel" at bounding box center [683, 237] width 37 height 18
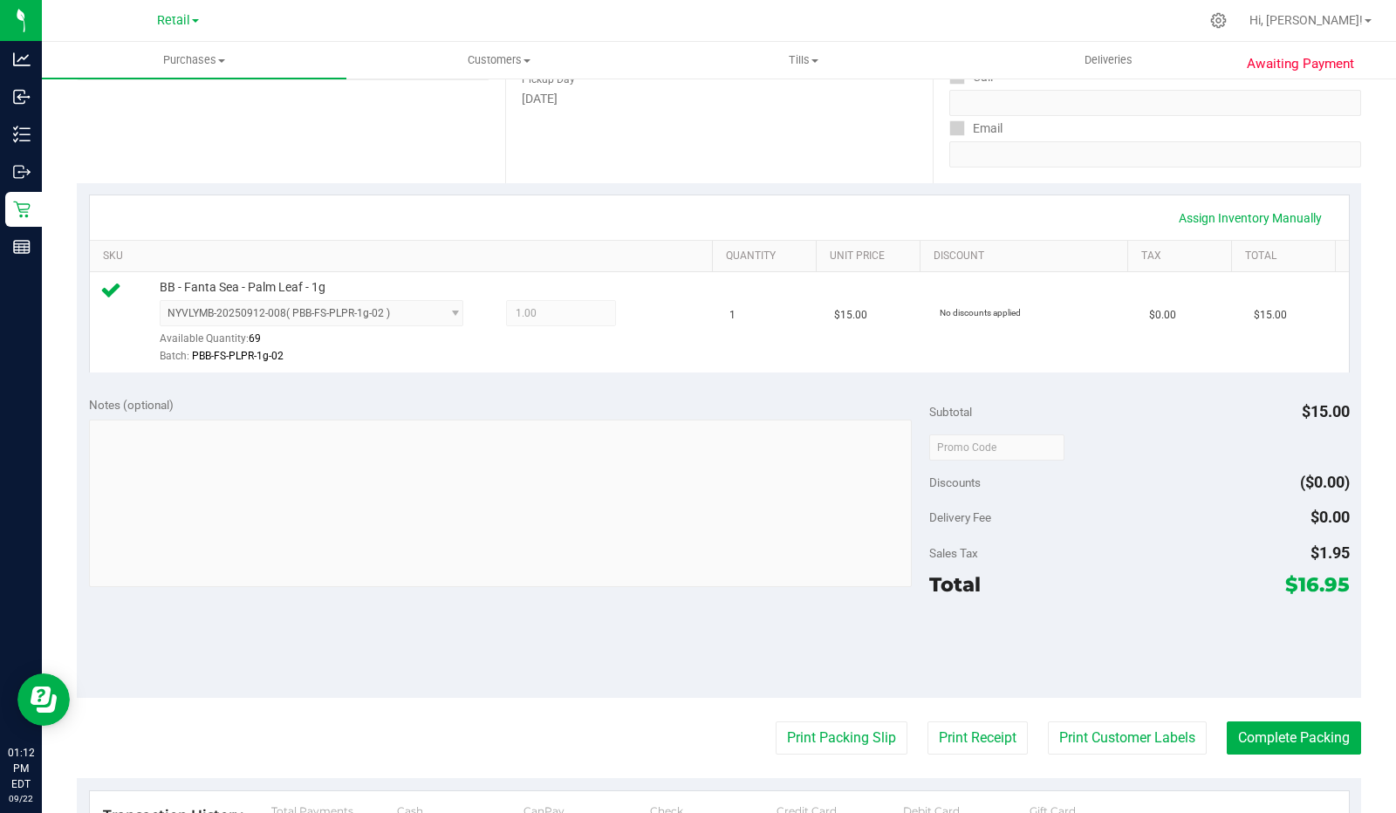
click at [978, 747] on button "Print Receipt" at bounding box center [978, 738] width 100 height 33
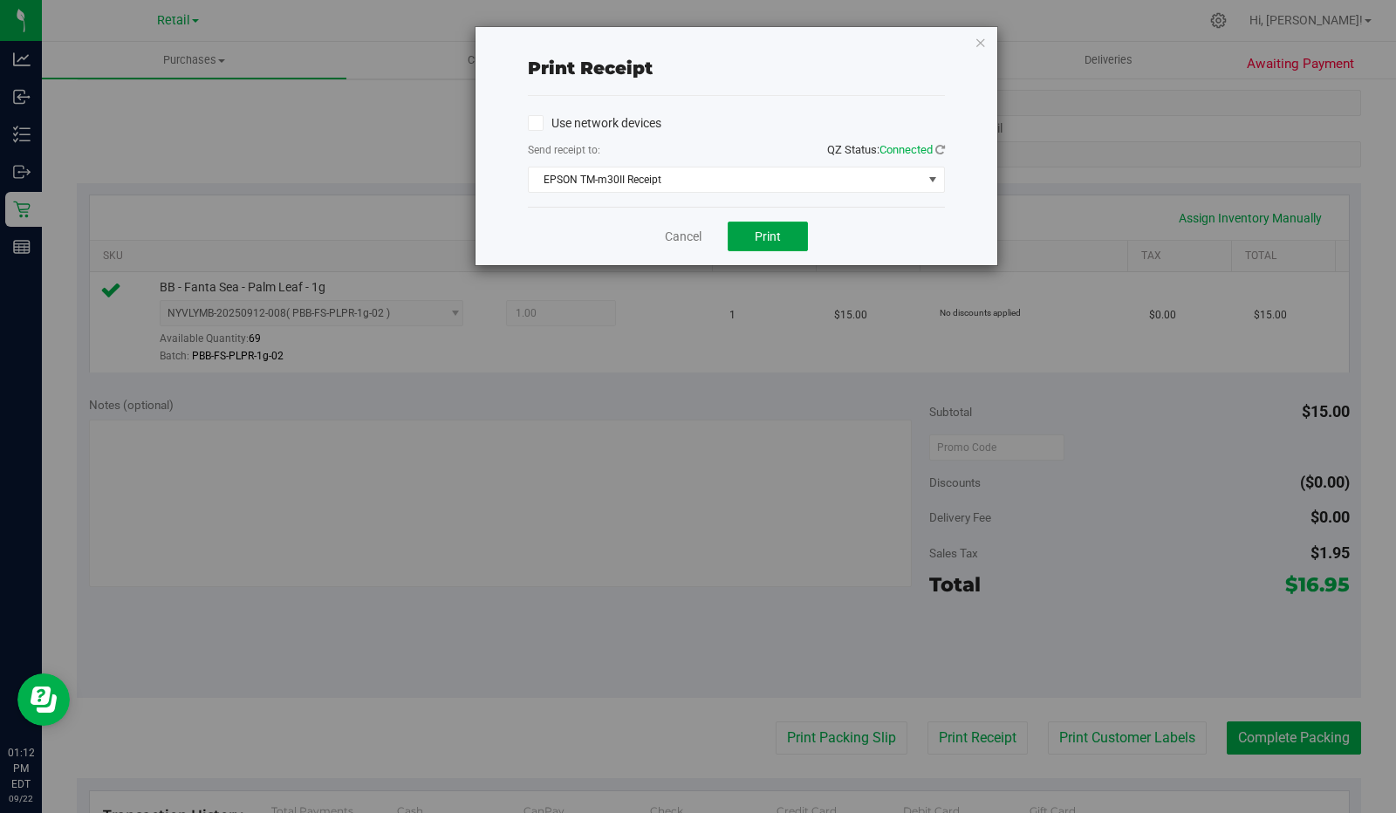
click at [777, 243] on button "Print" at bounding box center [768, 237] width 80 height 30
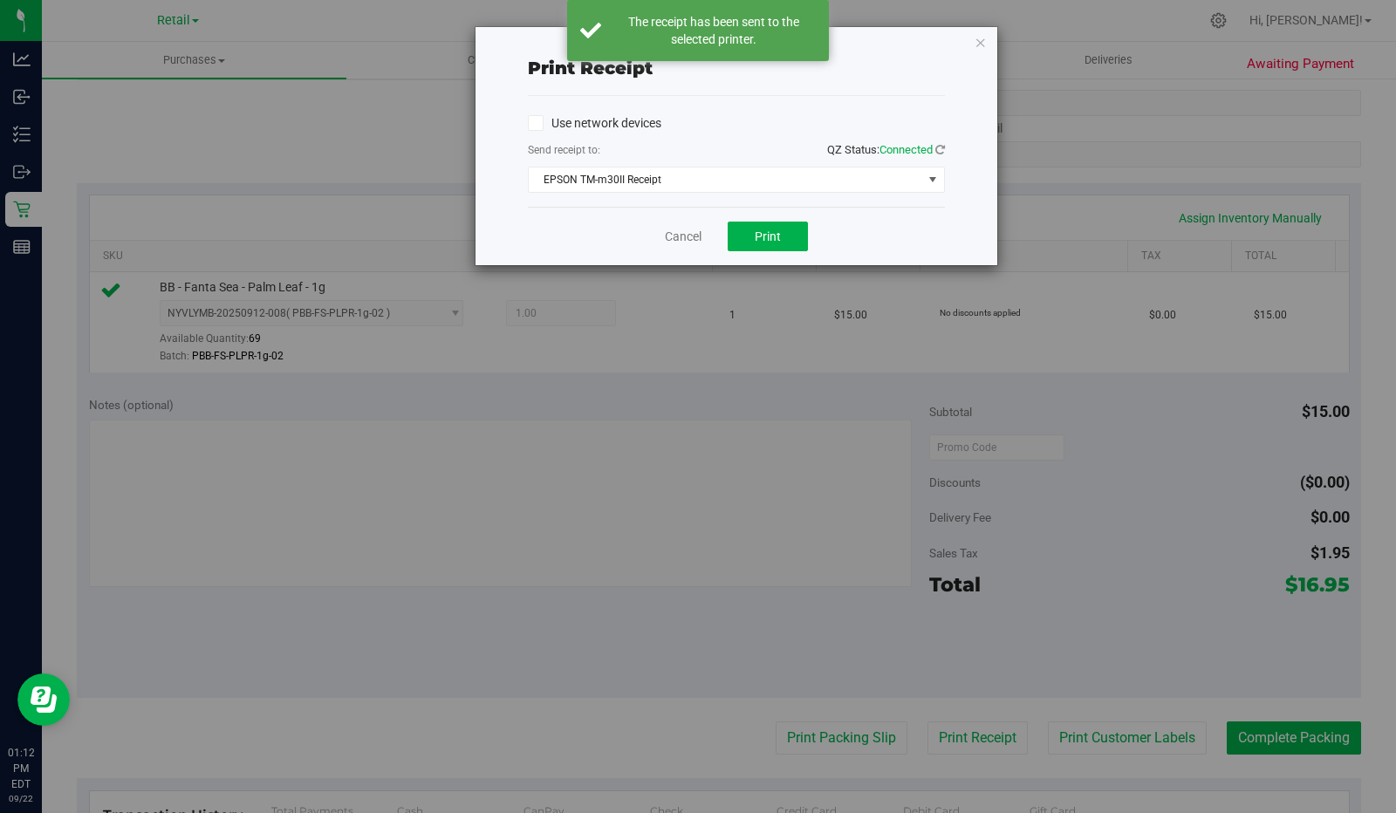
click at [702, 173] on span "EPSON TM-m30II Receipt" at bounding box center [726, 180] width 394 height 24
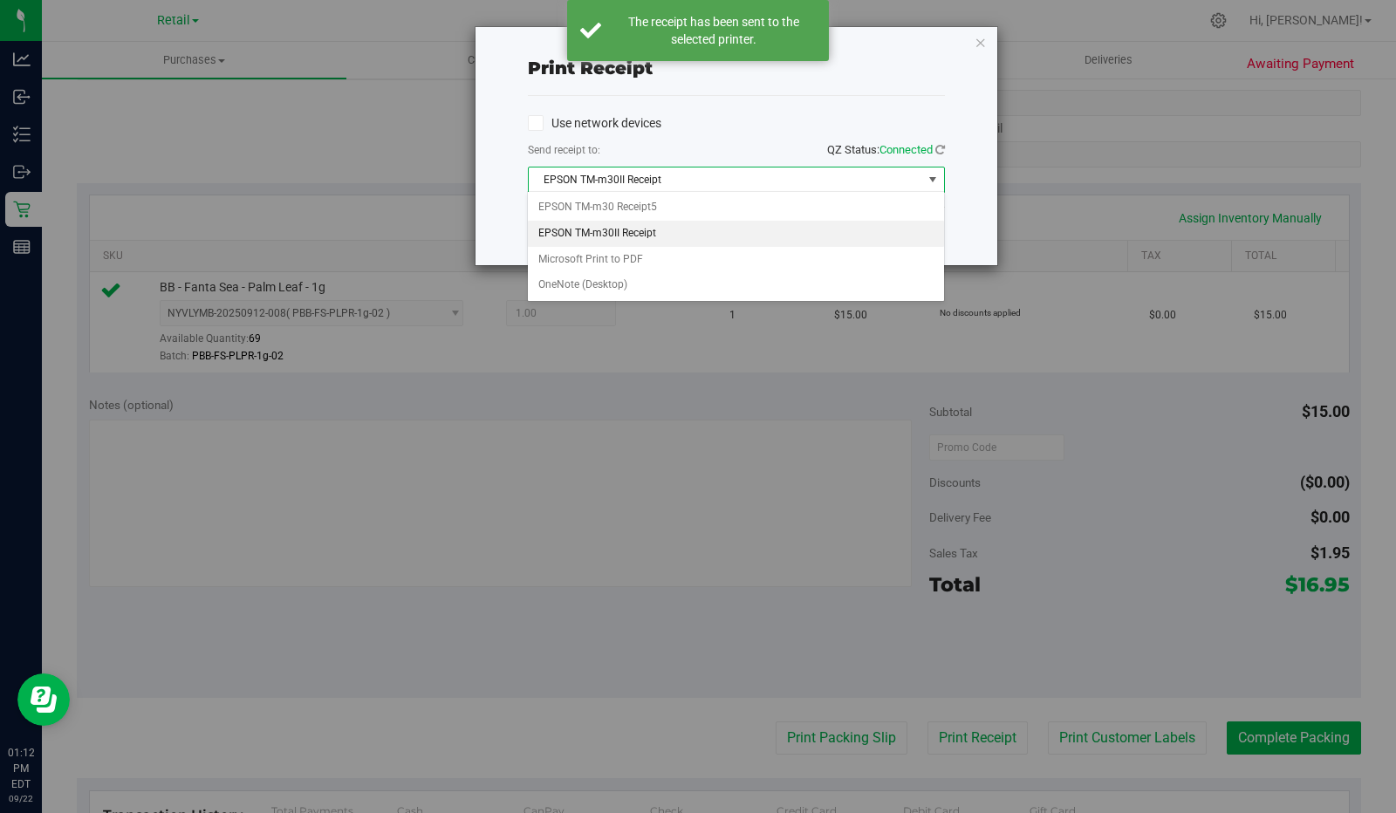
click at [666, 229] on li "EPSON TM-m30II Receipt" at bounding box center [736, 234] width 416 height 26
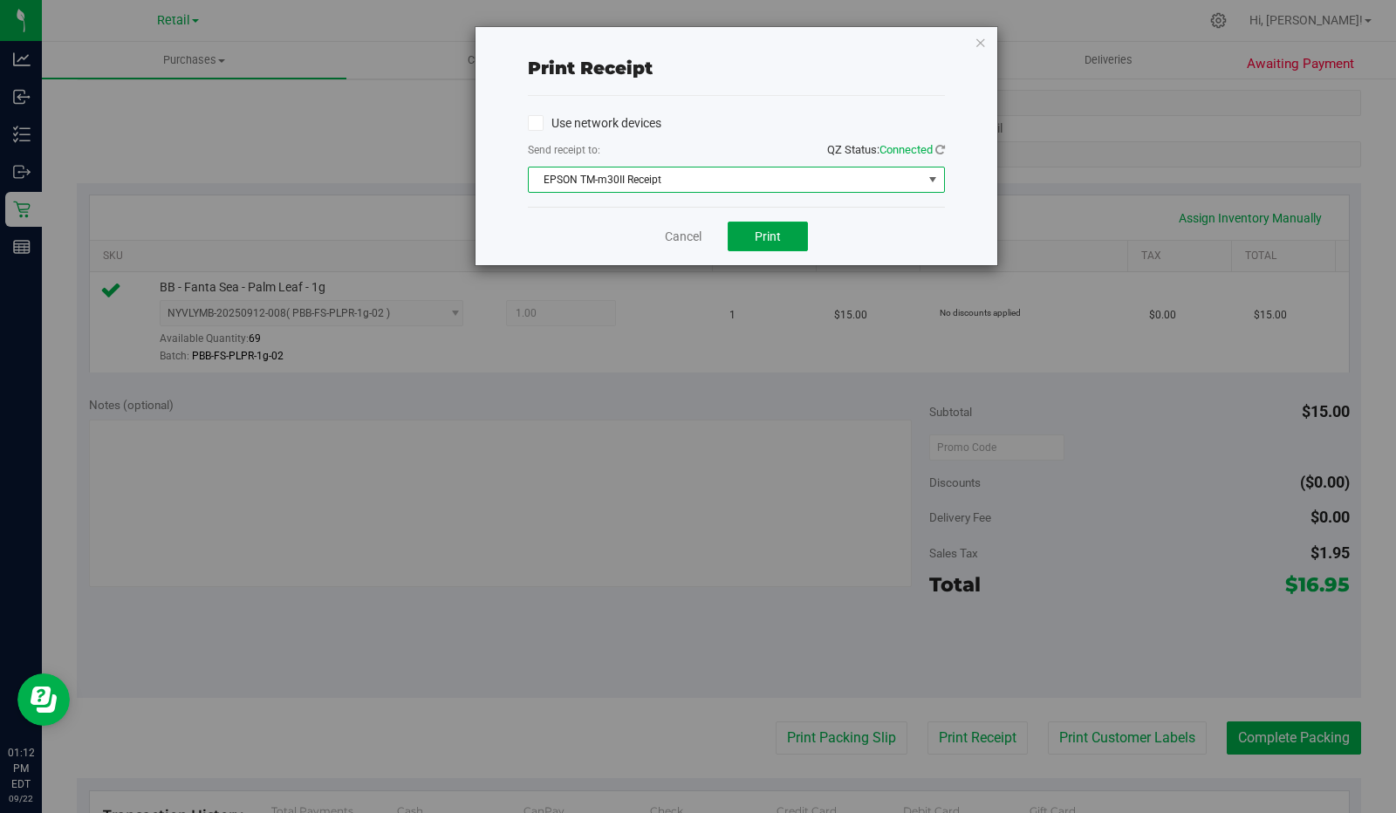
click at [766, 240] on span "Print" at bounding box center [768, 236] width 26 height 14
click at [692, 233] on link "Cancel" at bounding box center [683, 237] width 37 height 18
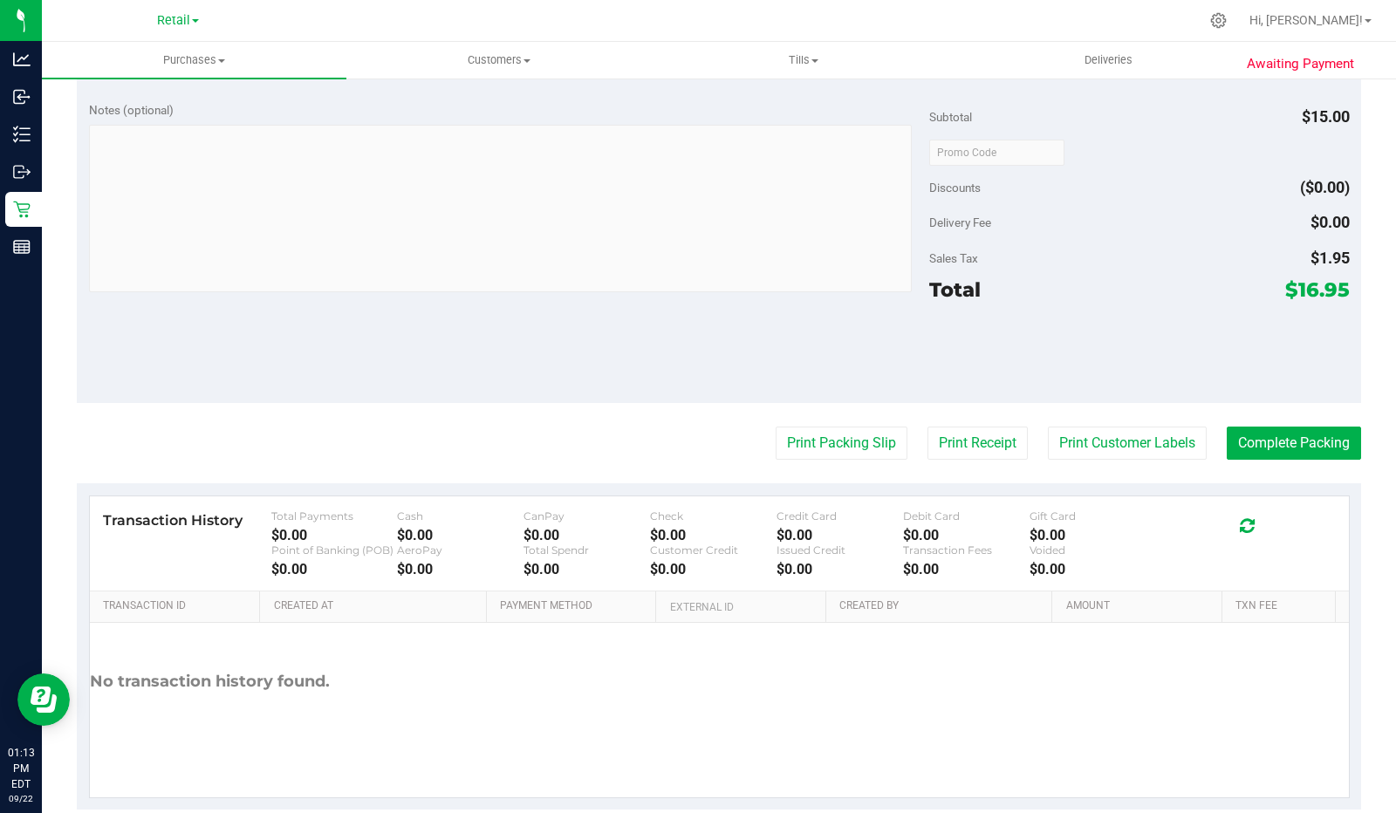
scroll to position [585, 0]
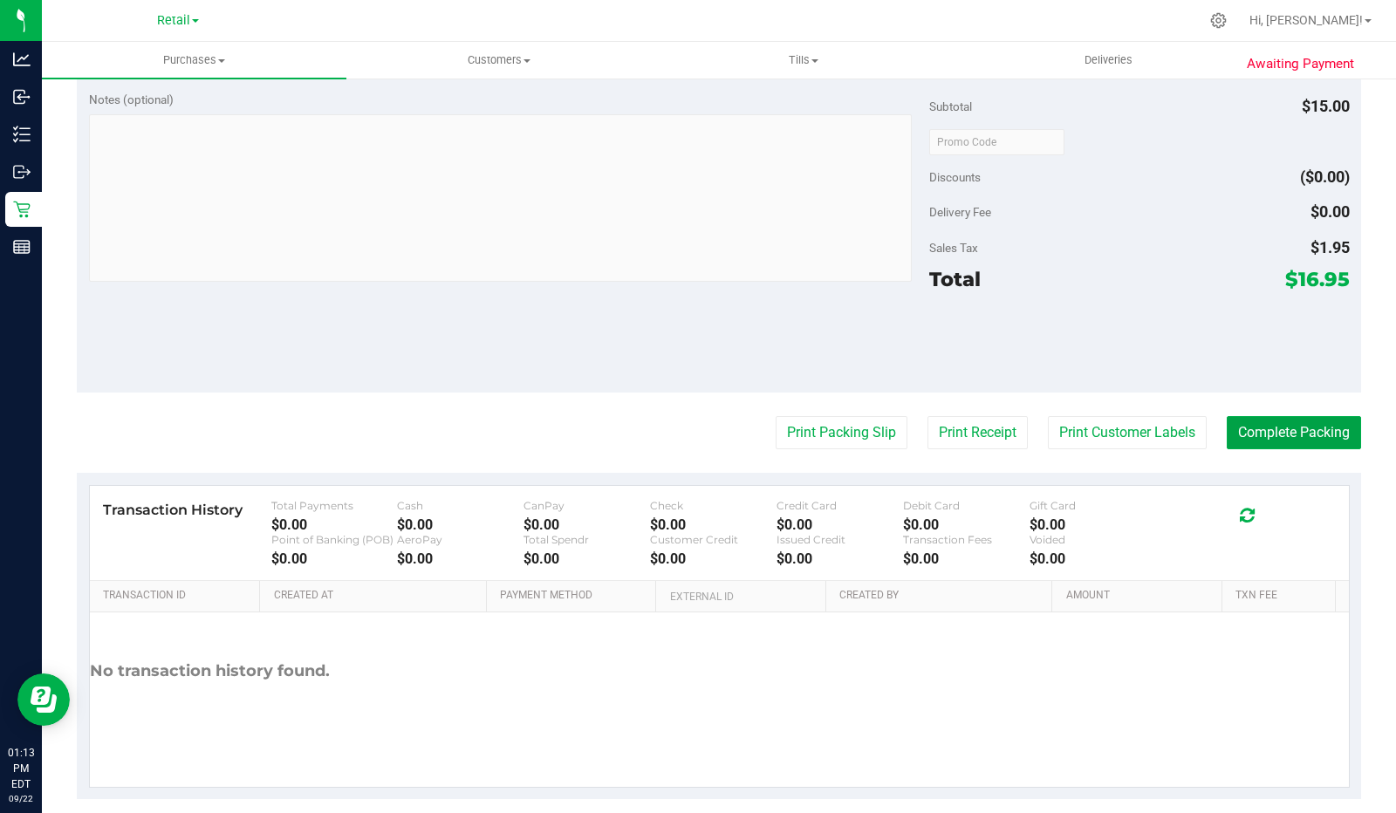
click at [1297, 434] on button "Complete Packing" at bounding box center [1294, 432] width 134 height 33
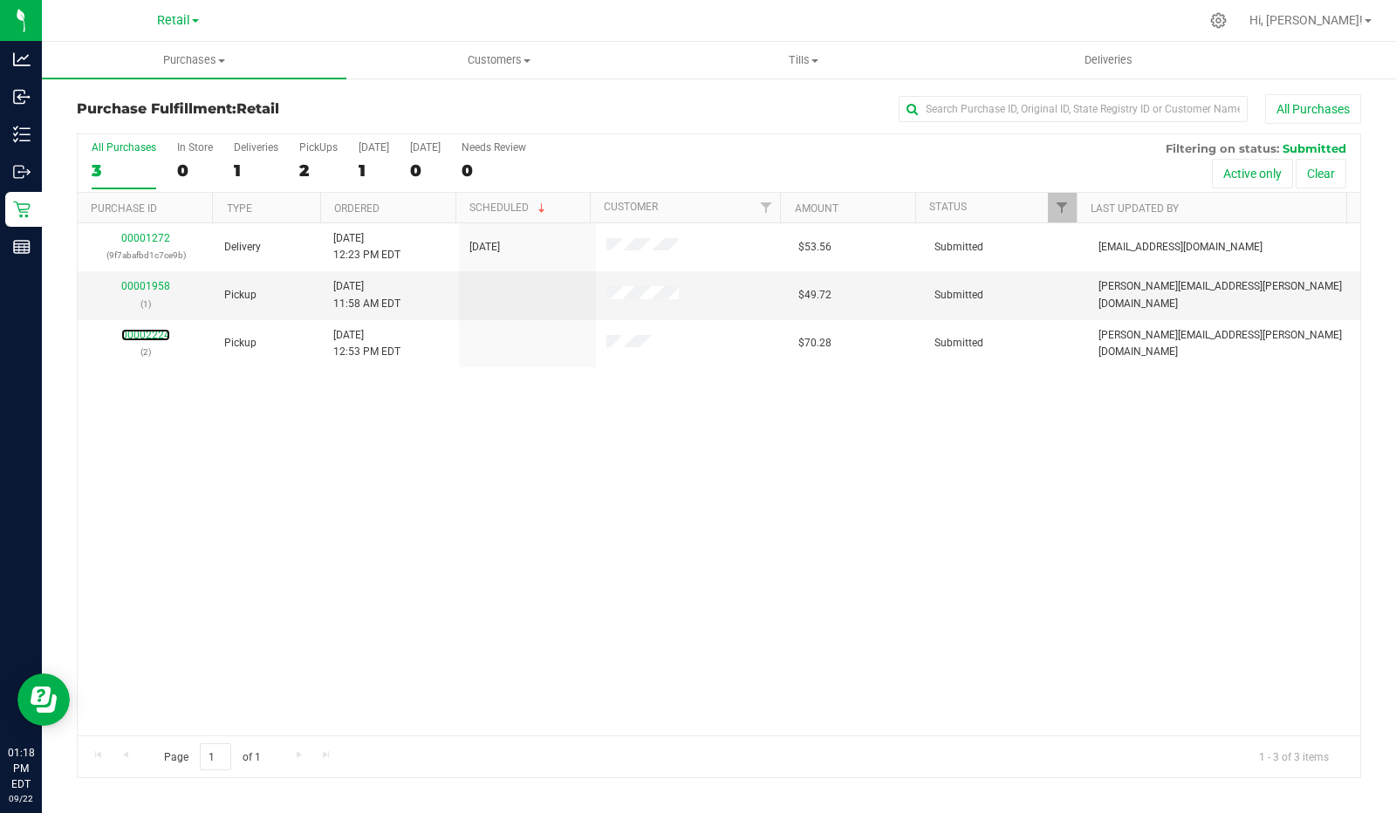
click at [158, 329] on link "00002224" at bounding box center [145, 335] width 49 height 12
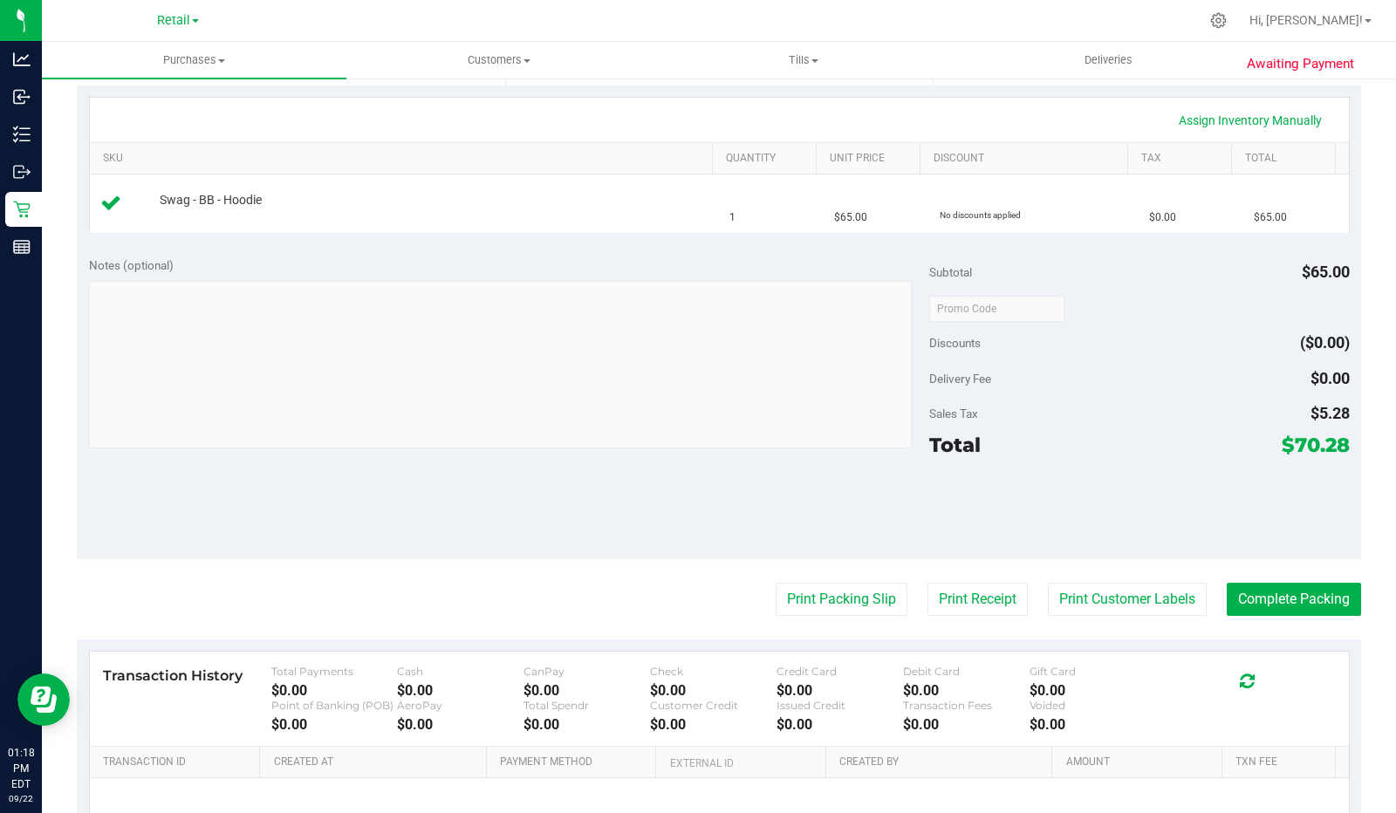
scroll to position [558, 0]
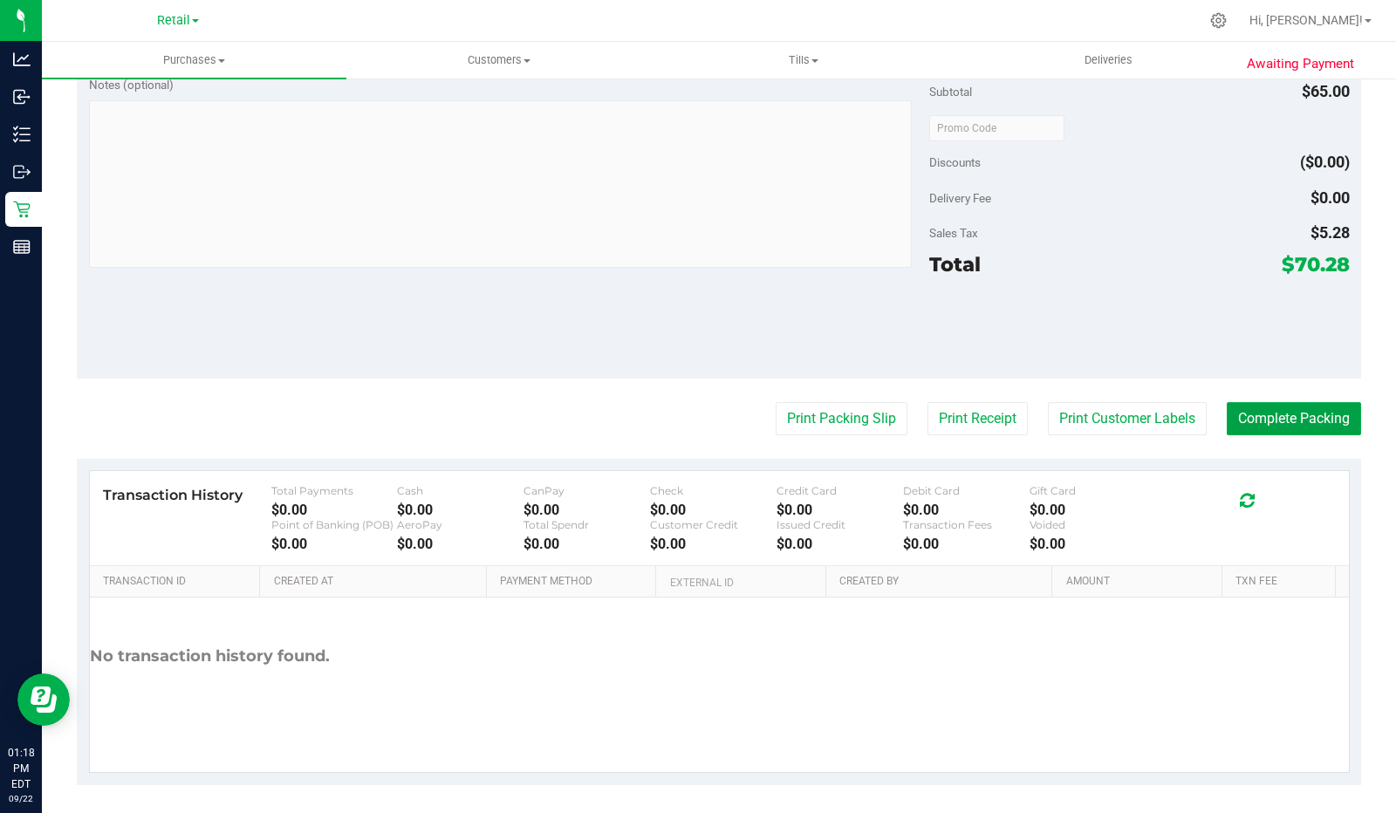
click at [1274, 417] on button "Complete Packing" at bounding box center [1294, 418] width 134 height 33
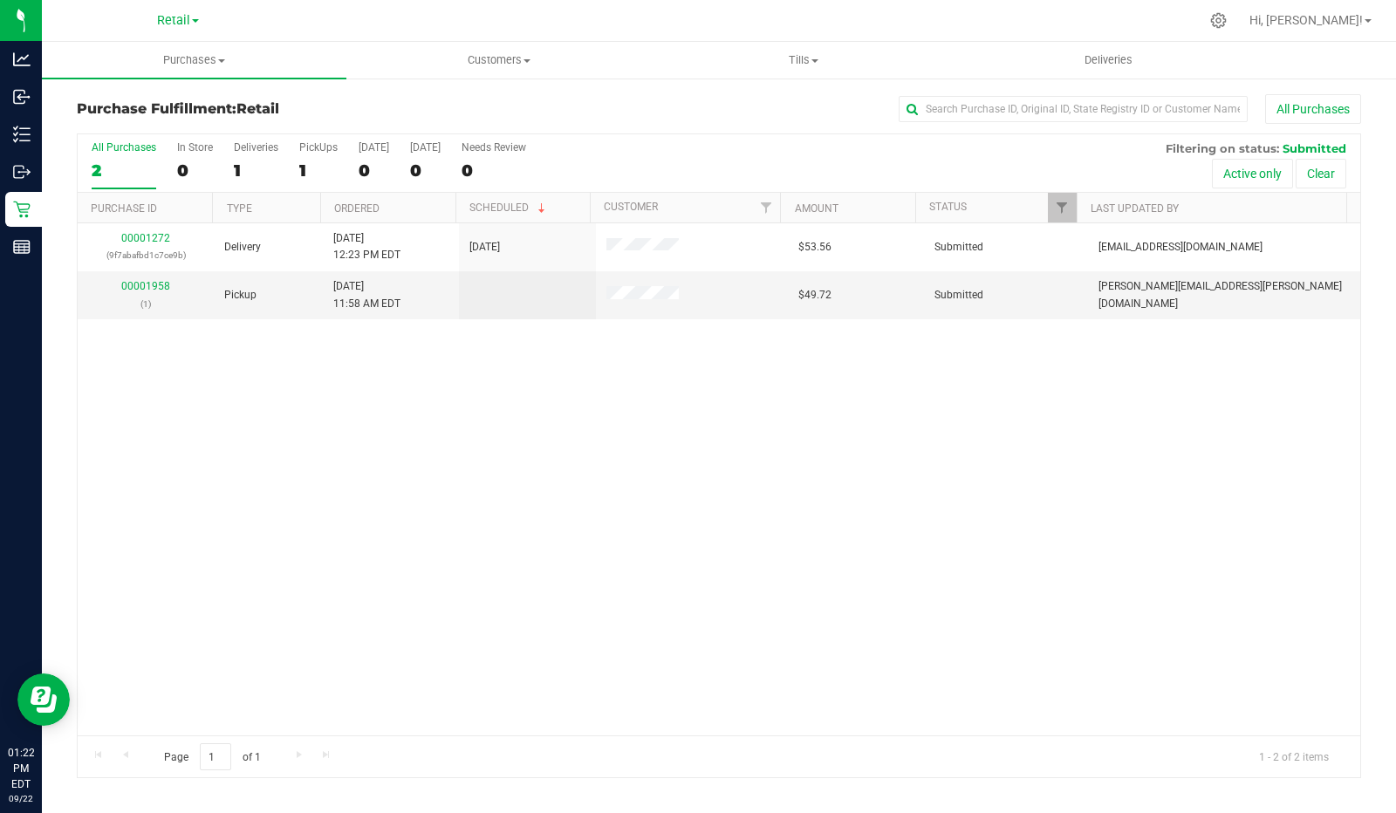
click at [325, 149] on div "PickUps" at bounding box center [318, 147] width 38 height 12
click at [0, 0] on input "PickUps 1" at bounding box center [0, 0] width 0 height 0
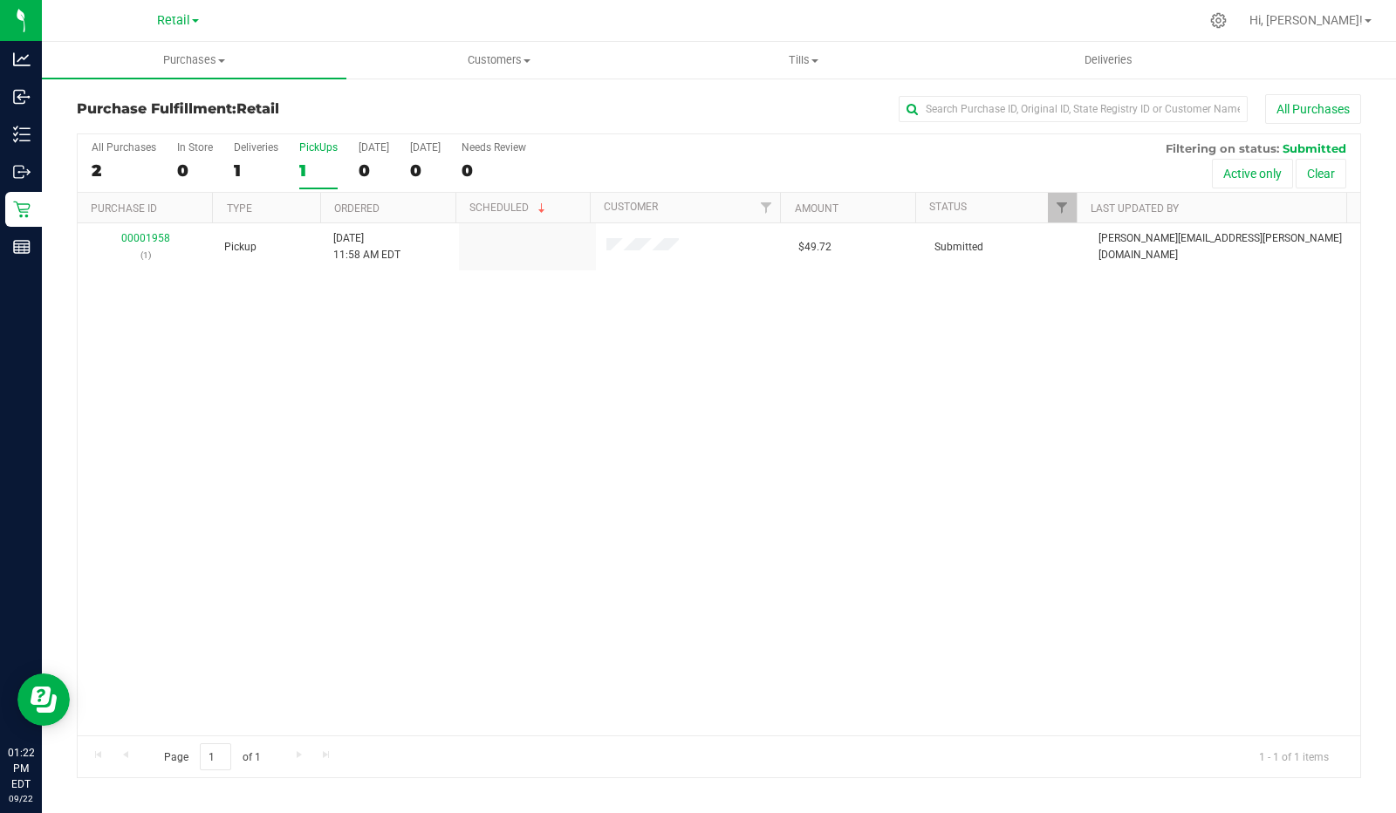
click at [236, 168] on div "1" at bounding box center [256, 171] width 44 height 20
click at [0, 0] on input "Deliveries 1" at bounding box center [0, 0] width 0 height 0
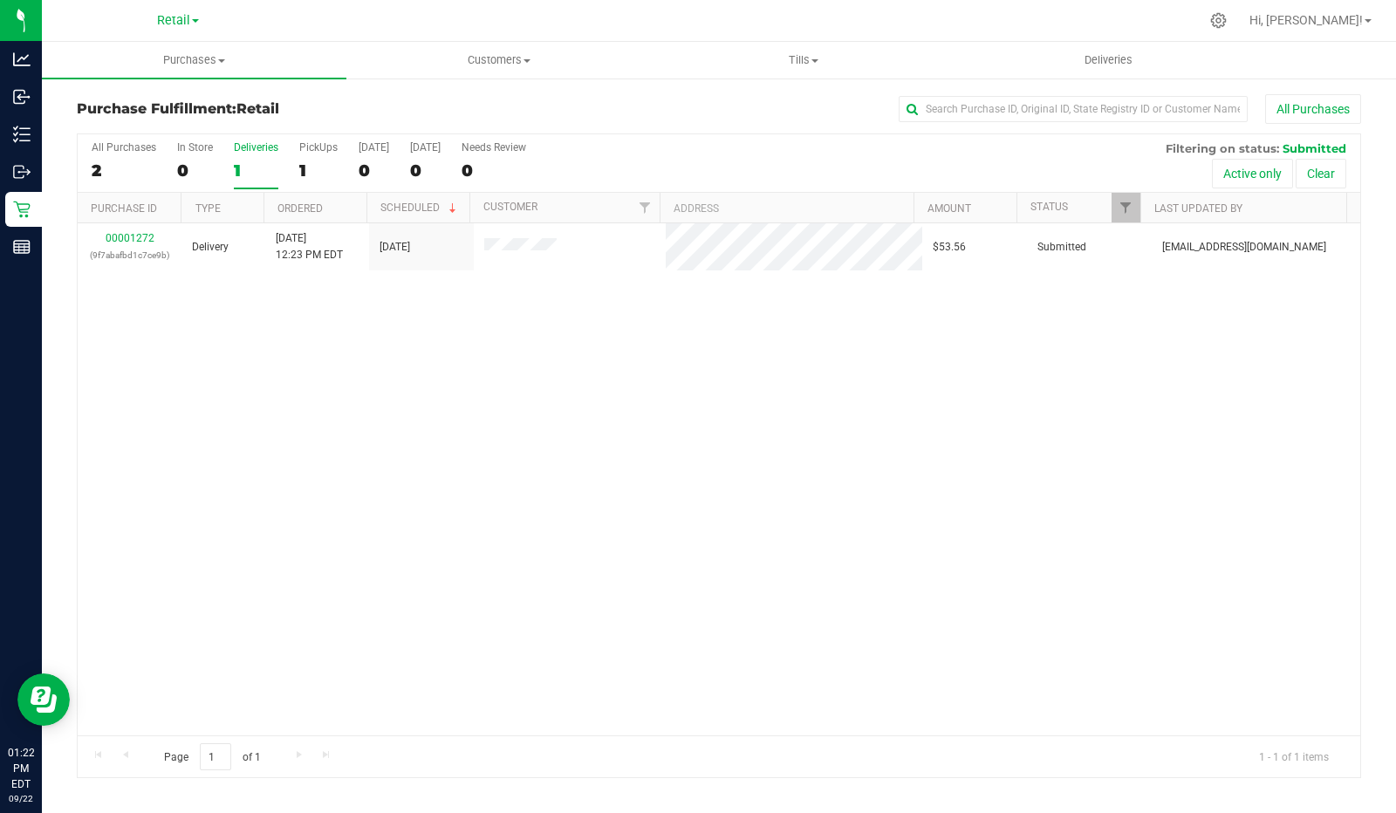
click at [177, 165] on div "0" at bounding box center [195, 171] width 36 height 20
click at [0, 0] on input "In Store 0" at bounding box center [0, 0] width 0 height 0
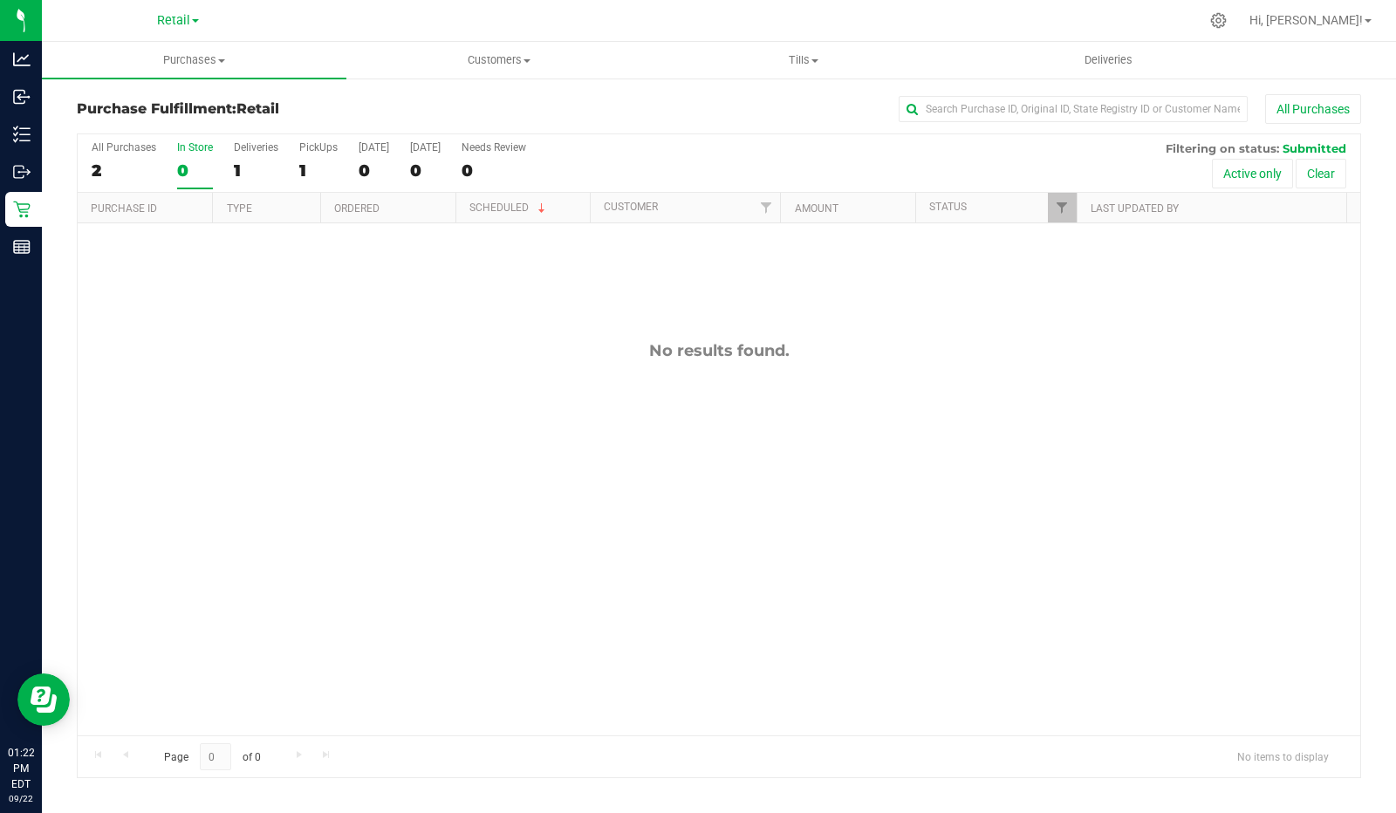
click at [107, 161] on div "2" at bounding box center [124, 171] width 65 height 20
click at [0, 0] on input "All Purchases 2" at bounding box center [0, 0] width 0 height 0
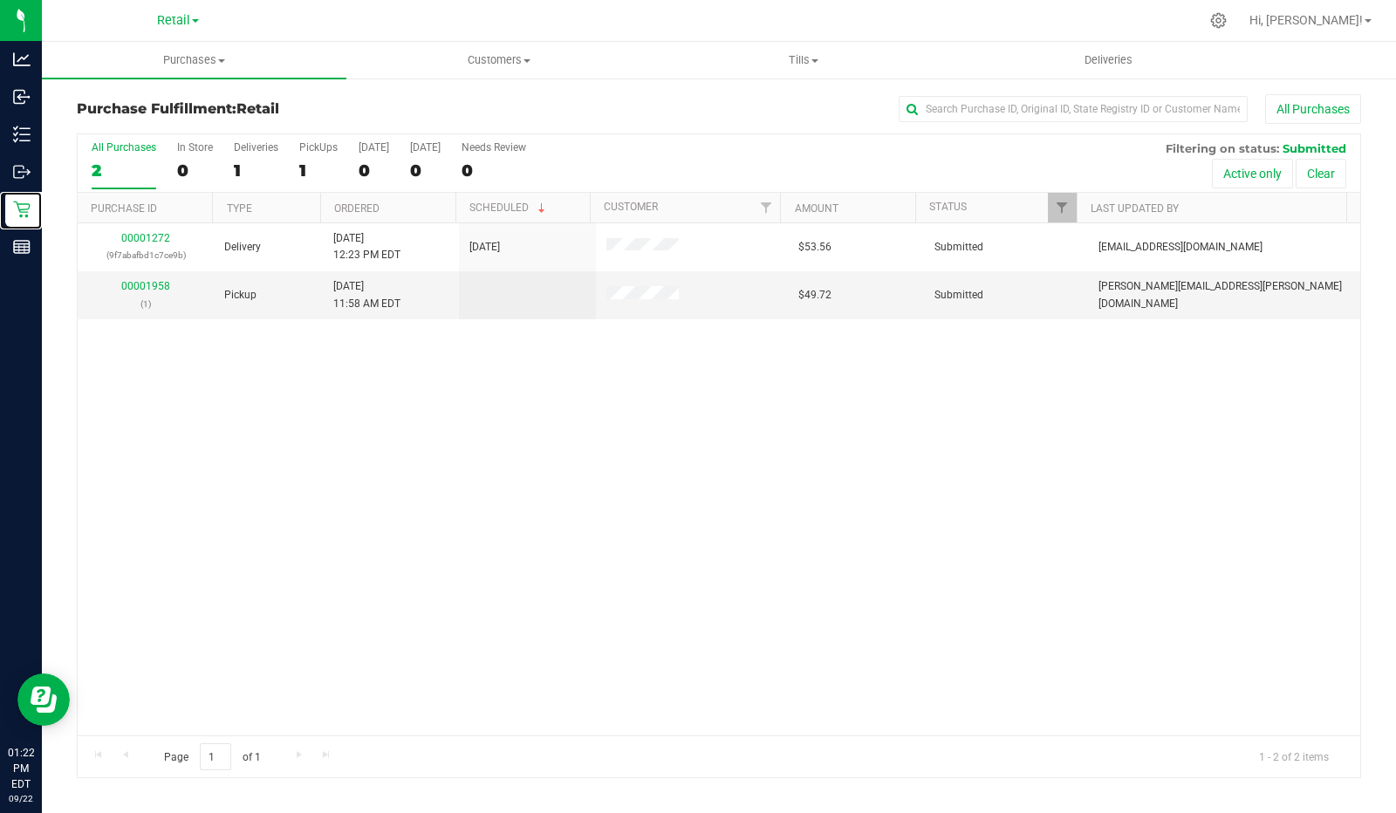
click at [28, 215] on icon at bounding box center [21, 209] width 17 height 17
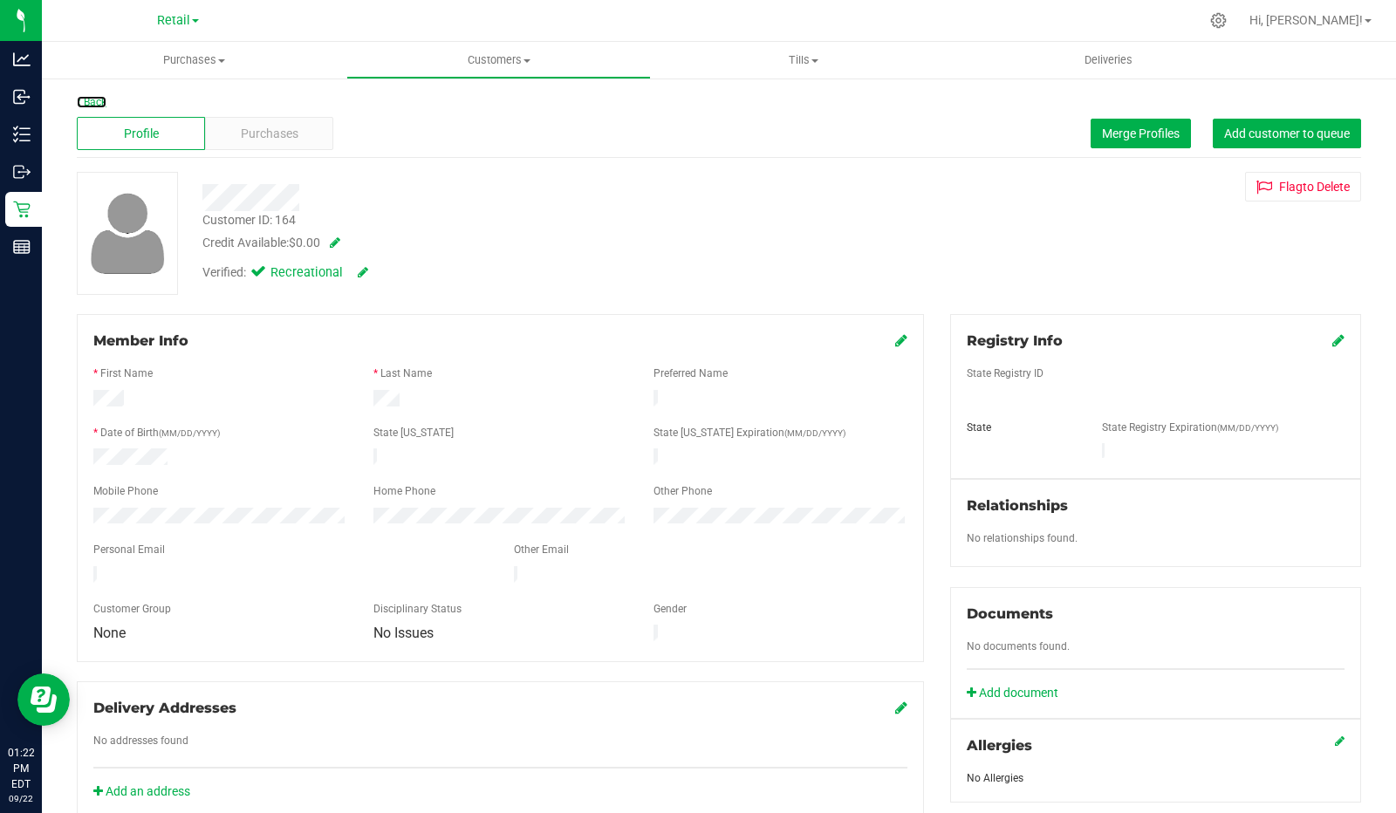
click at [100, 101] on link "Back" at bounding box center [92, 102] width 30 height 12
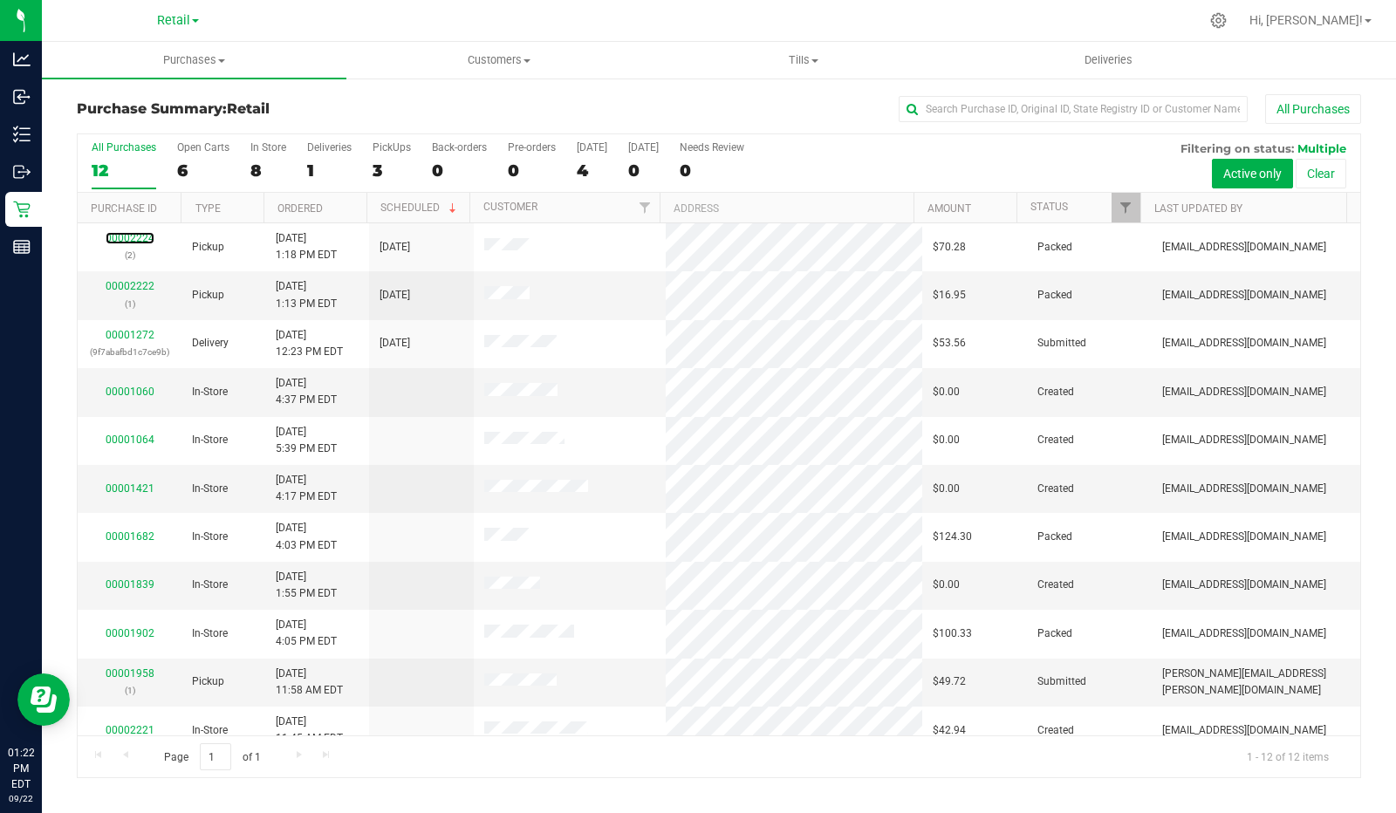
click at [129, 239] on link "00002224" at bounding box center [130, 238] width 49 height 12
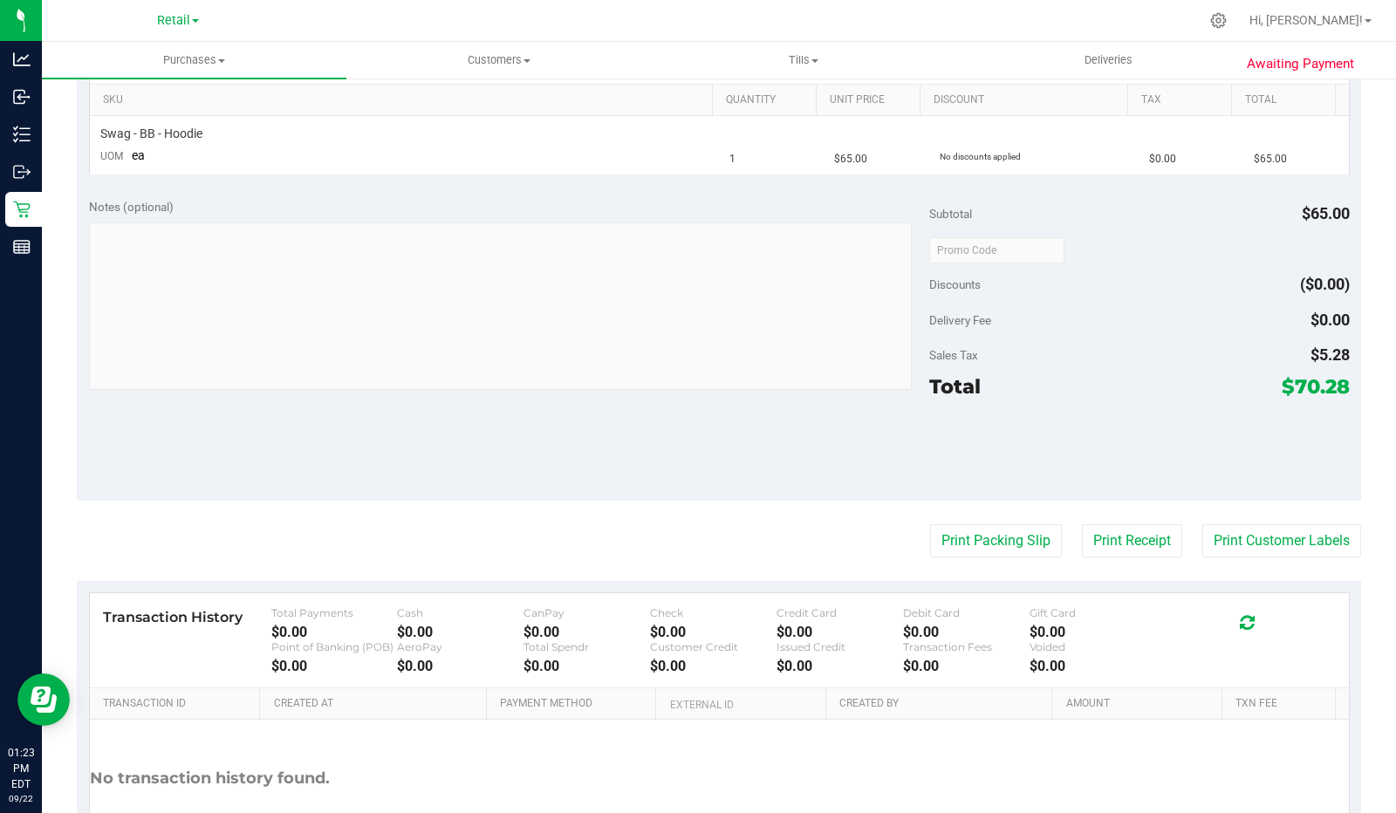
scroll to position [386, 0]
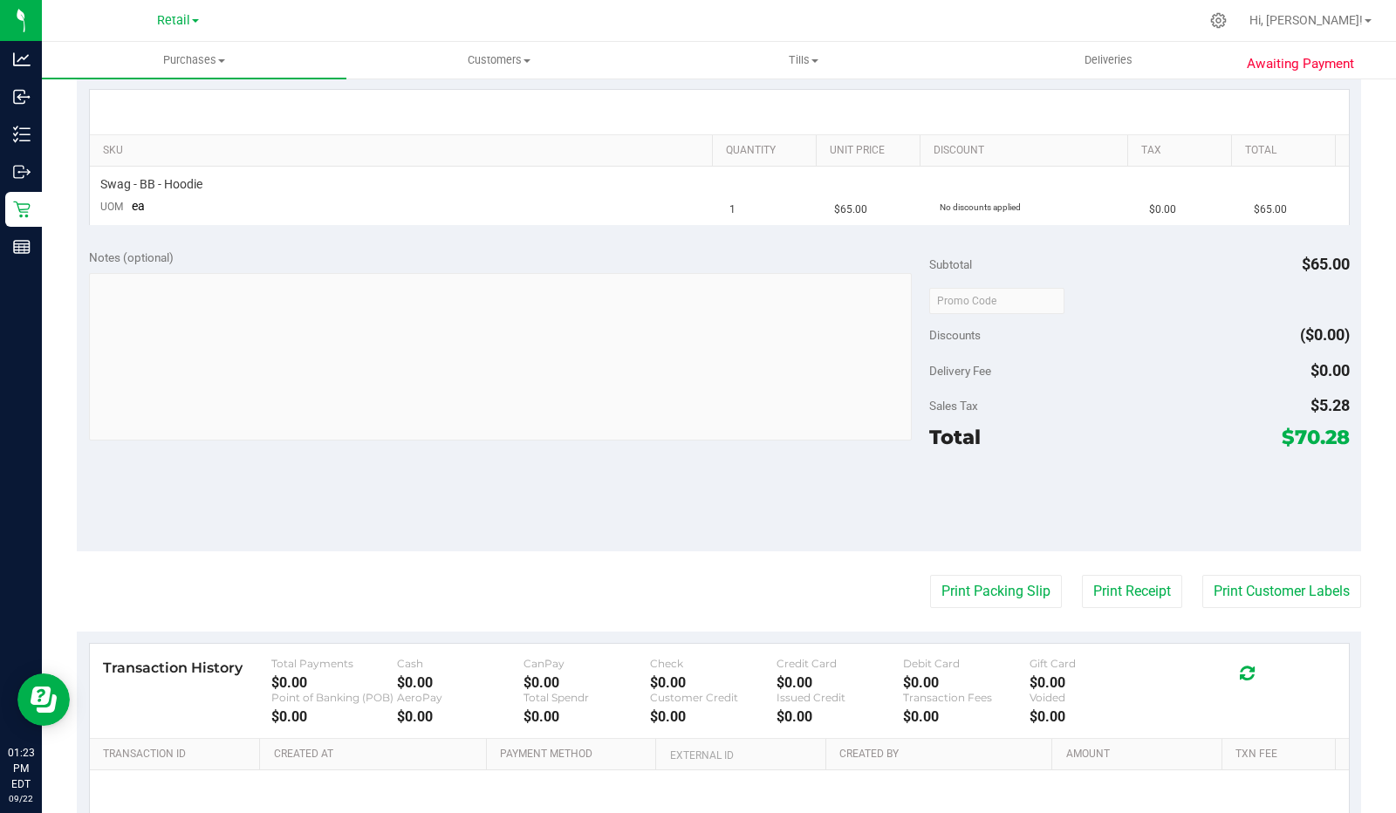
click at [983, 594] on button "Print Packing Slip" at bounding box center [996, 591] width 132 height 33
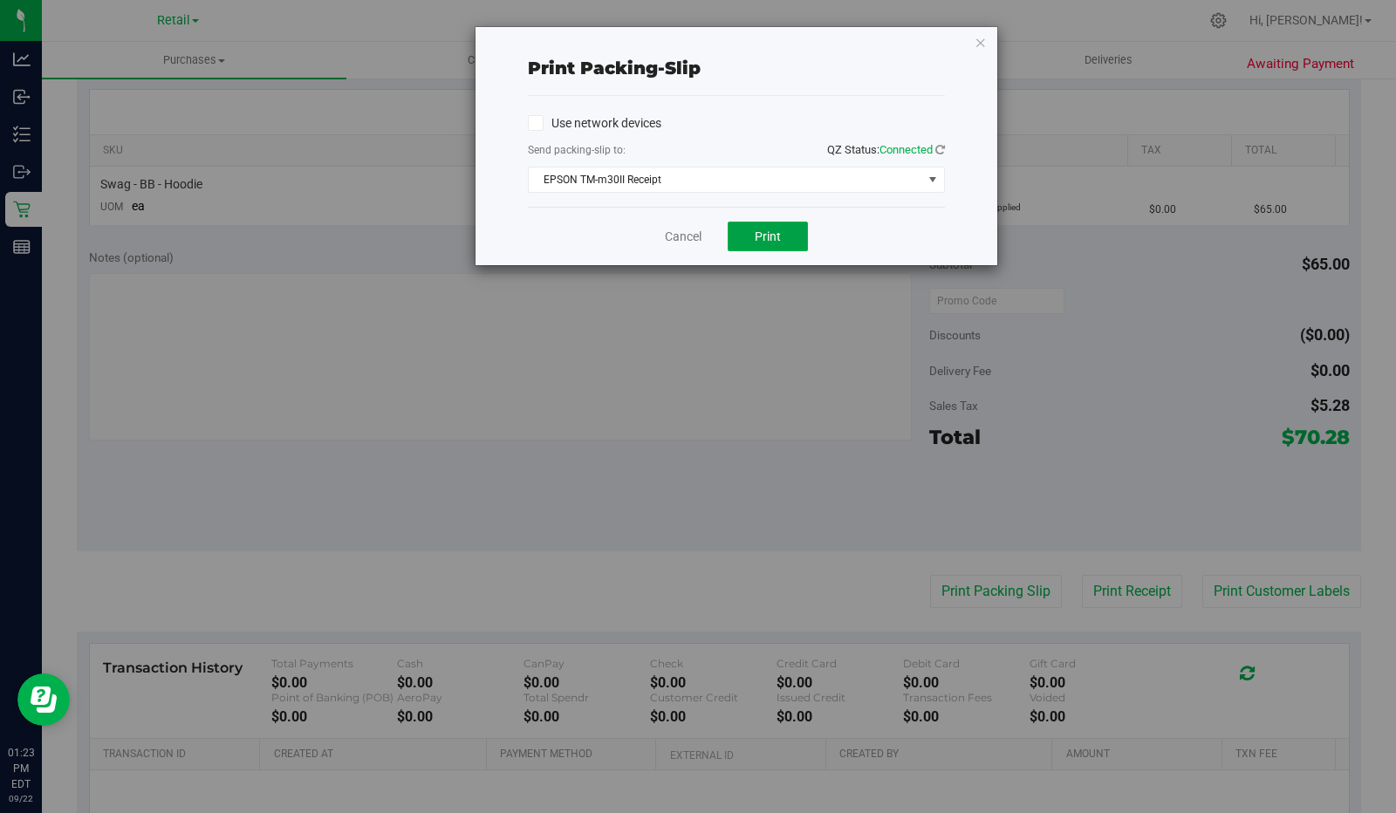
click at [759, 232] on span "Print" at bounding box center [768, 236] width 26 height 14
click at [683, 233] on link "Cancel" at bounding box center [683, 237] width 37 height 18
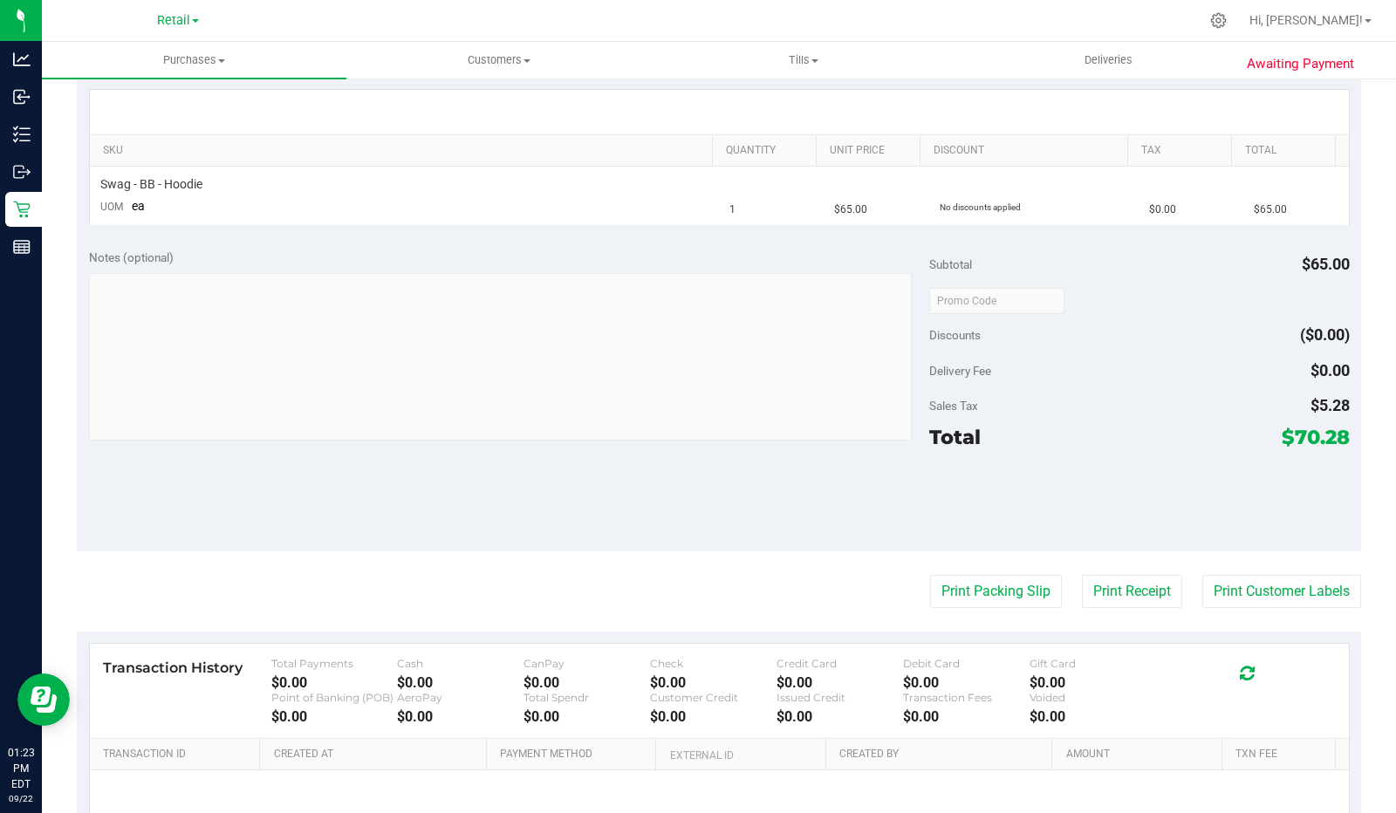
click at [1133, 577] on button "Print Receipt" at bounding box center [1132, 591] width 100 height 33
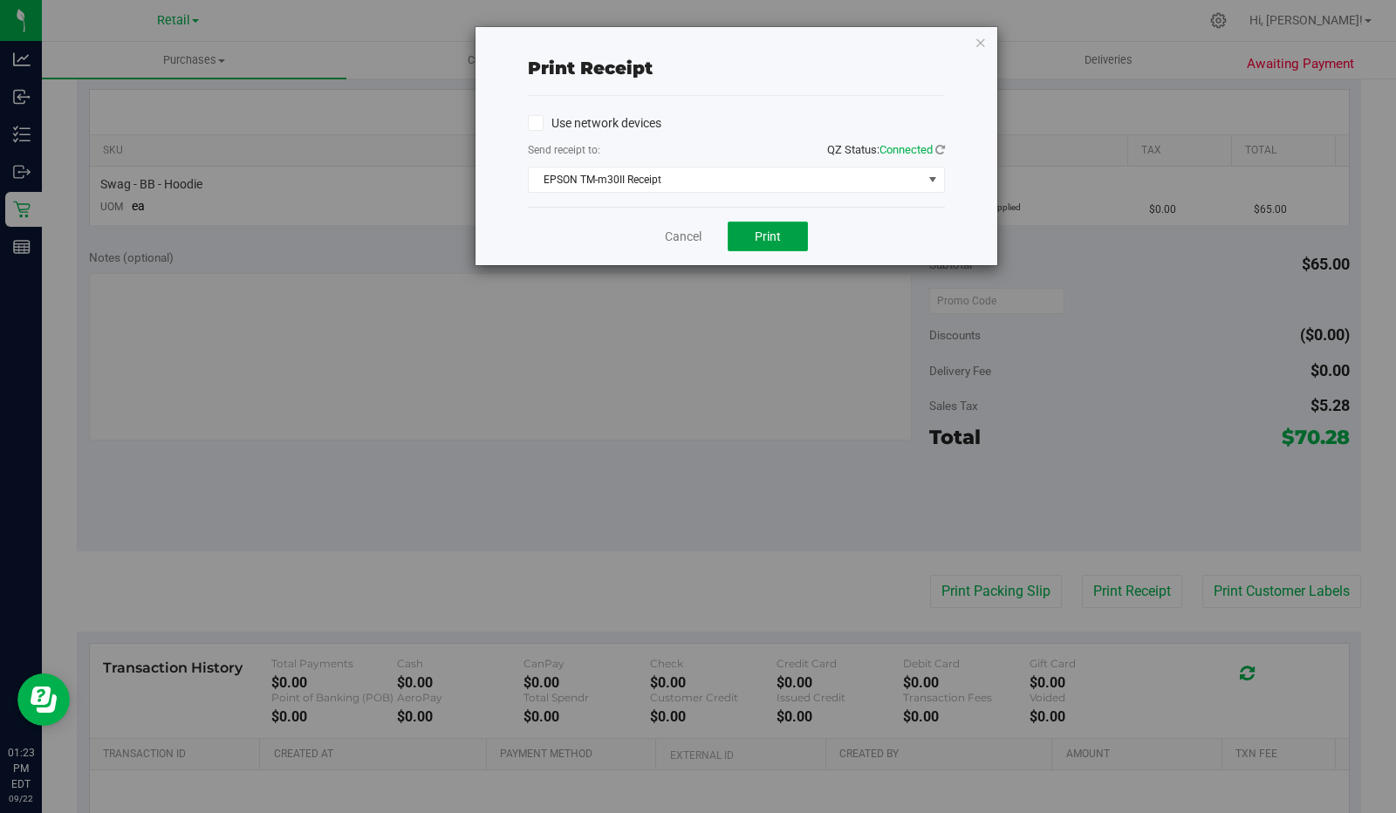
click at [781, 229] on button "Print" at bounding box center [768, 237] width 80 height 30
click at [679, 232] on link "Cancel" at bounding box center [683, 237] width 37 height 18
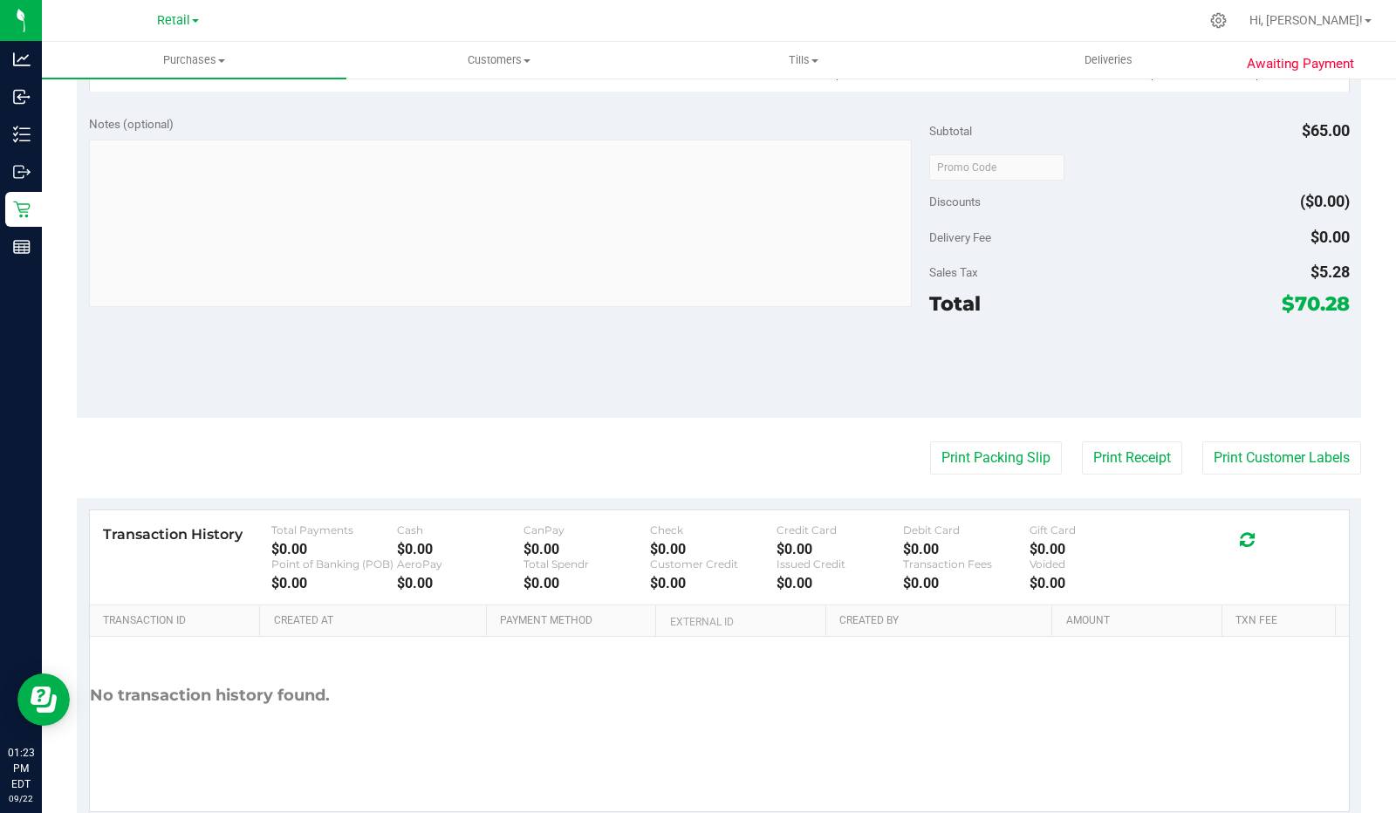
scroll to position [535, 0]
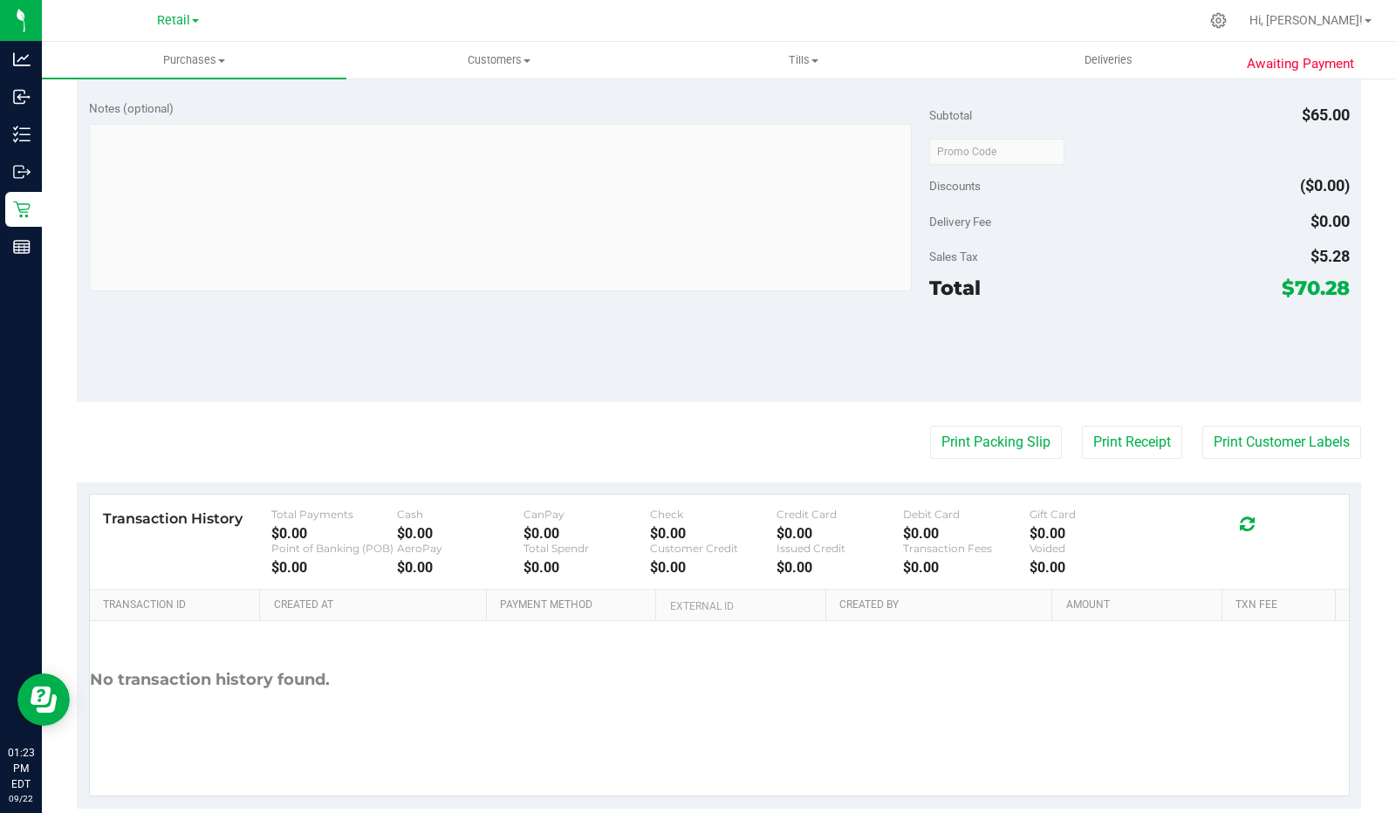
click at [1256, 441] on button "Print Customer Labels" at bounding box center [1281, 442] width 159 height 33
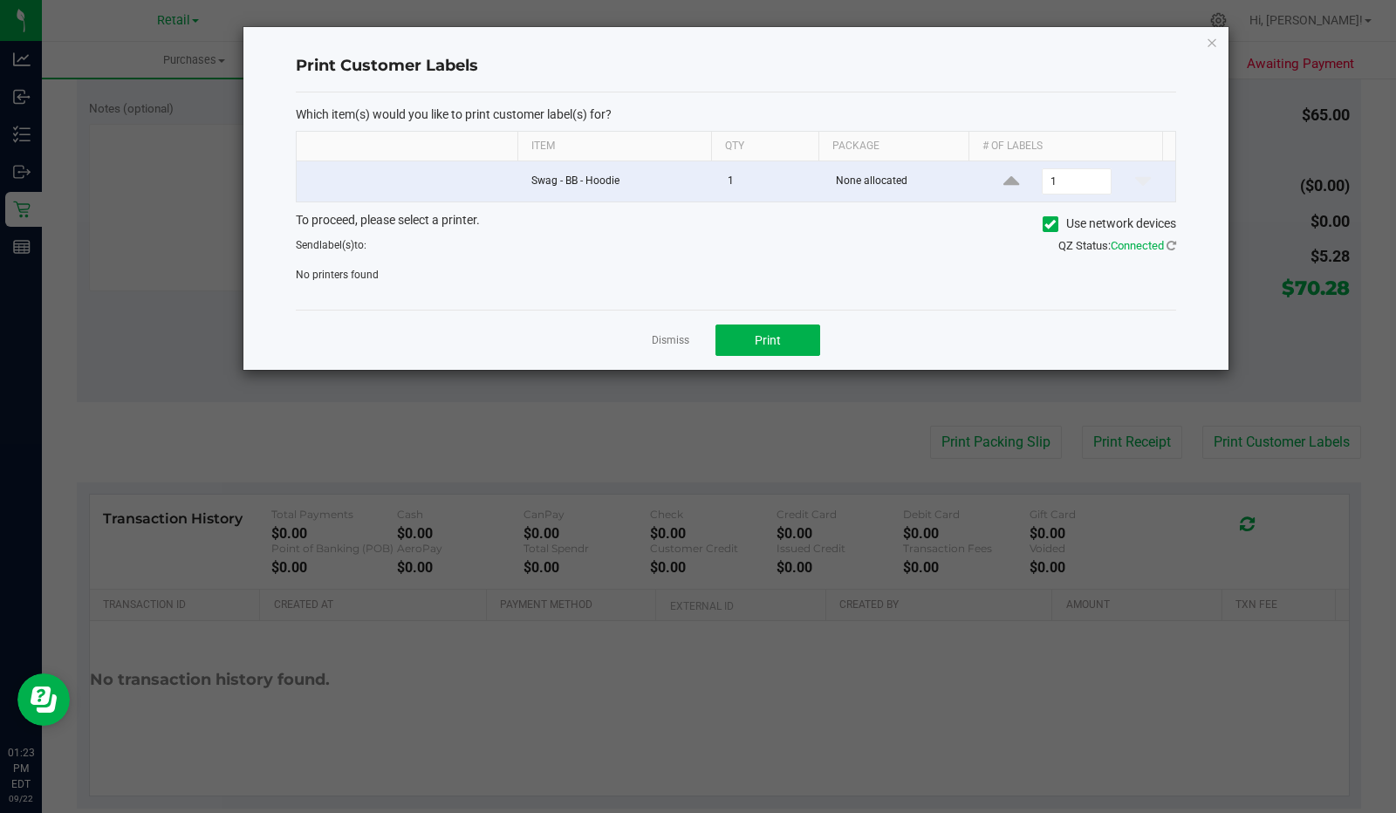
click at [668, 336] on link "Dismiss" at bounding box center [671, 340] width 38 height 15
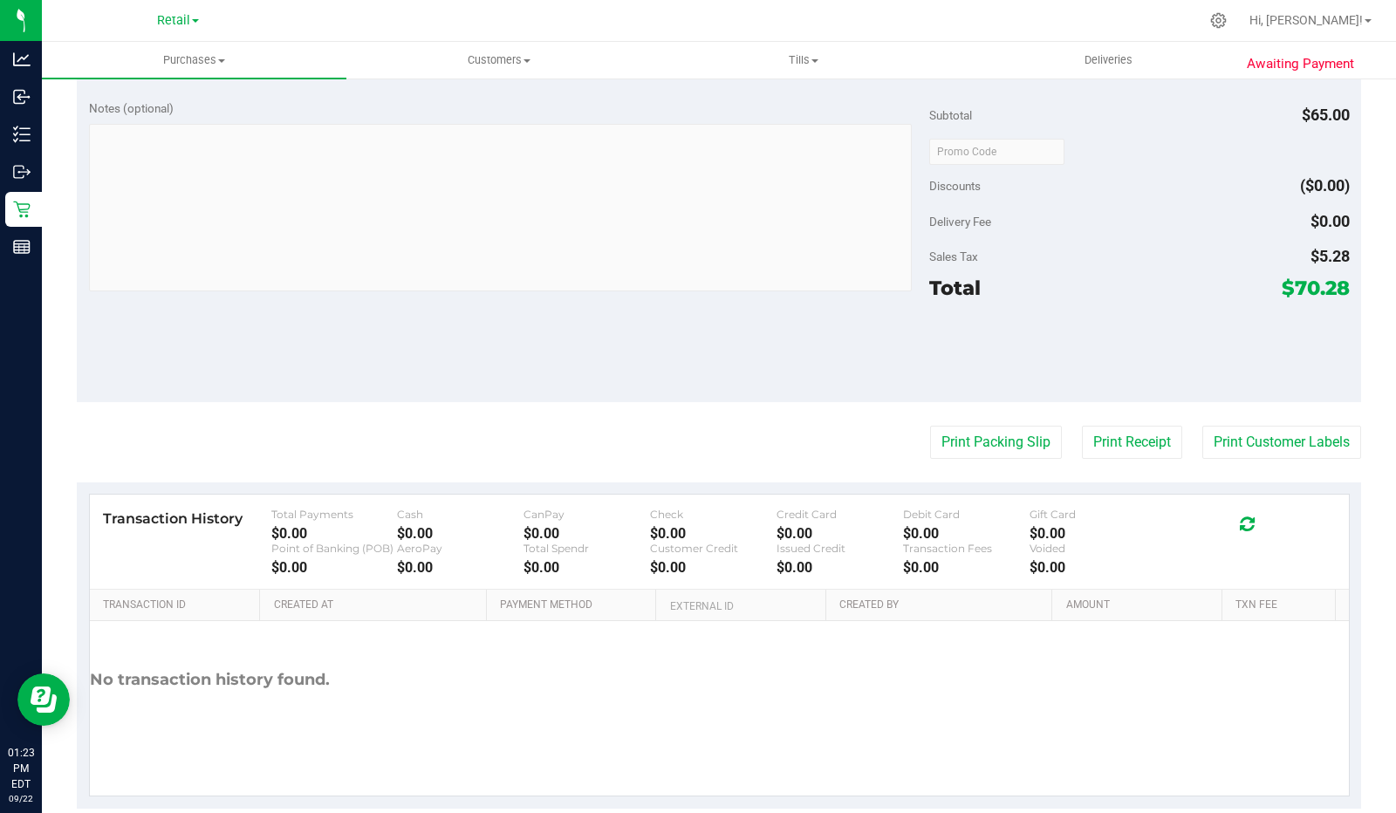
scroll to position [0, 0]
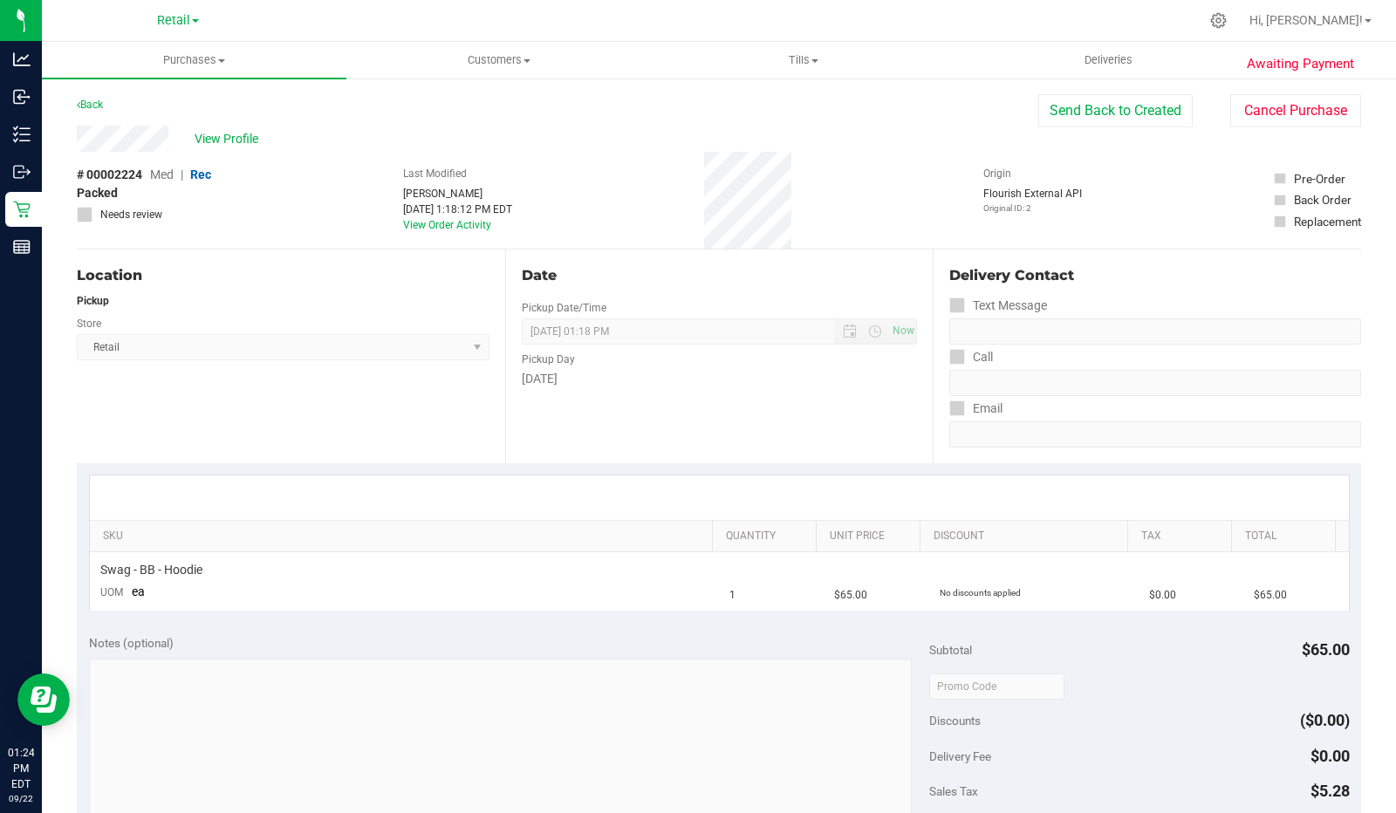
click at [98, 105] on link "Back" at bounding box center [90, 105] width 26 height 12
